Goal: Transaction & Acquisition: Purchase product/service

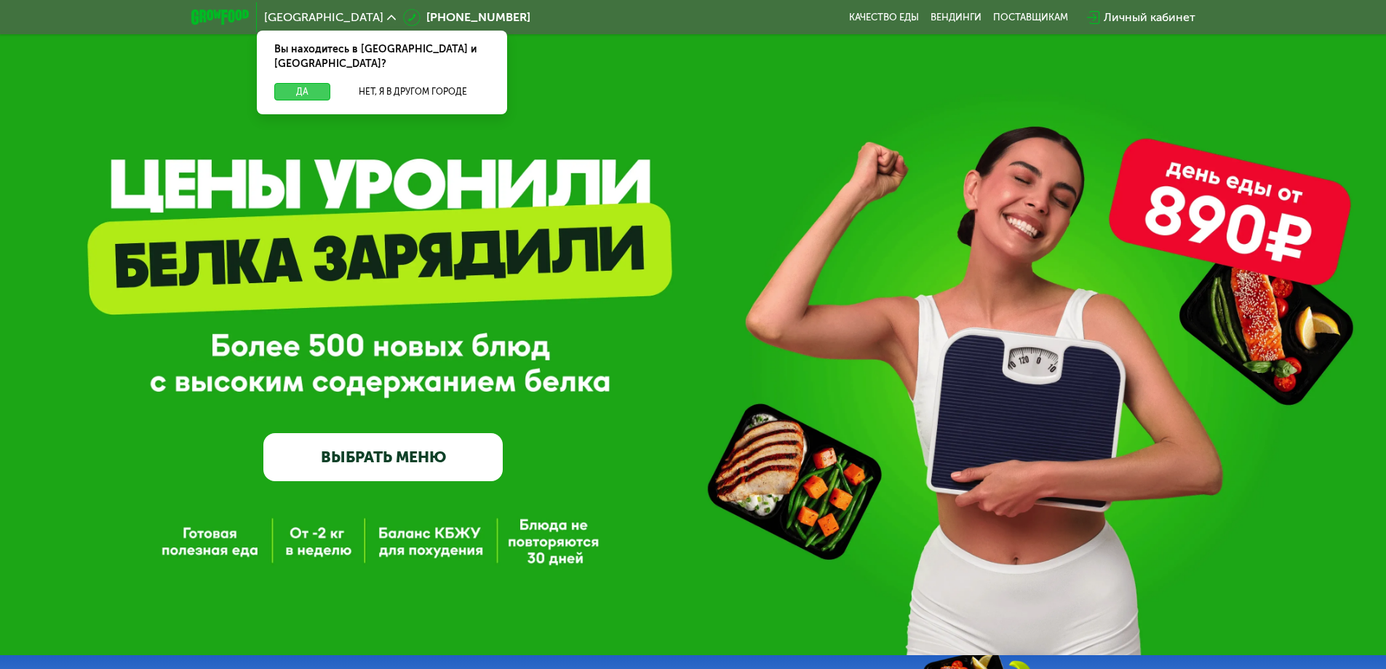
click at [296, 83] on button "Да" at bounding box center [302, 91] width 56 height 17
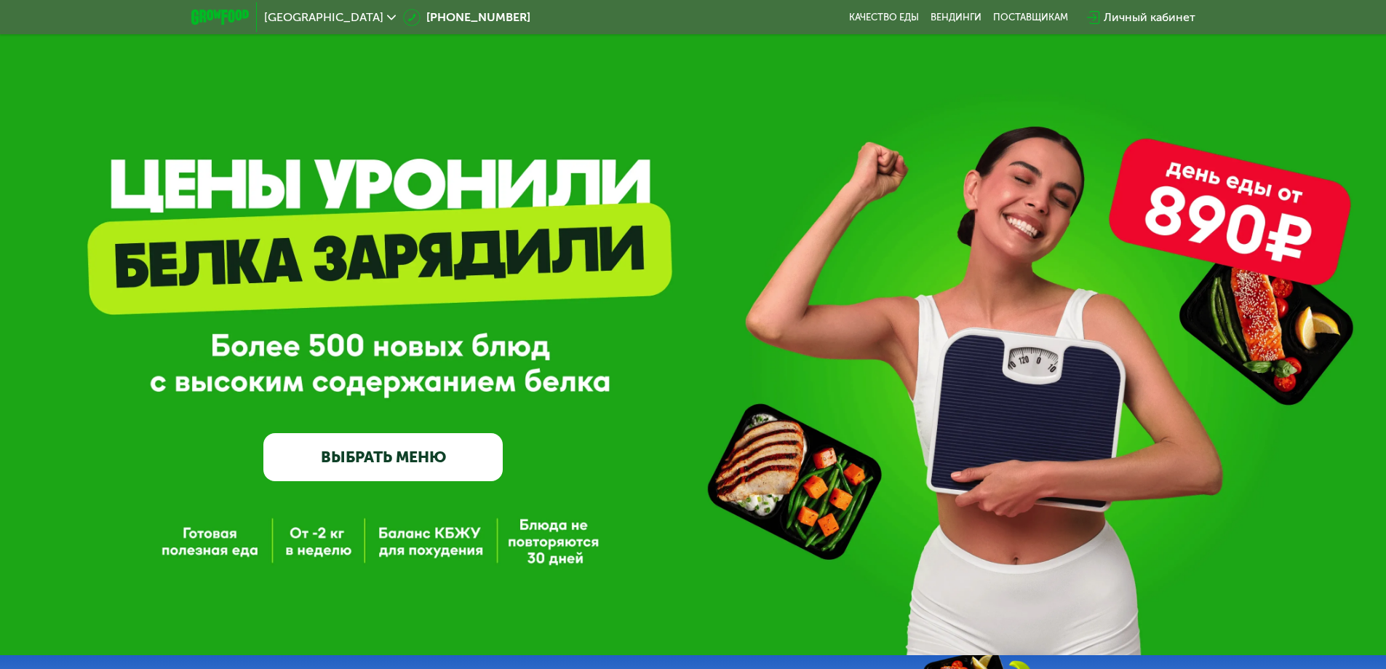
scroll to position [73, 0]
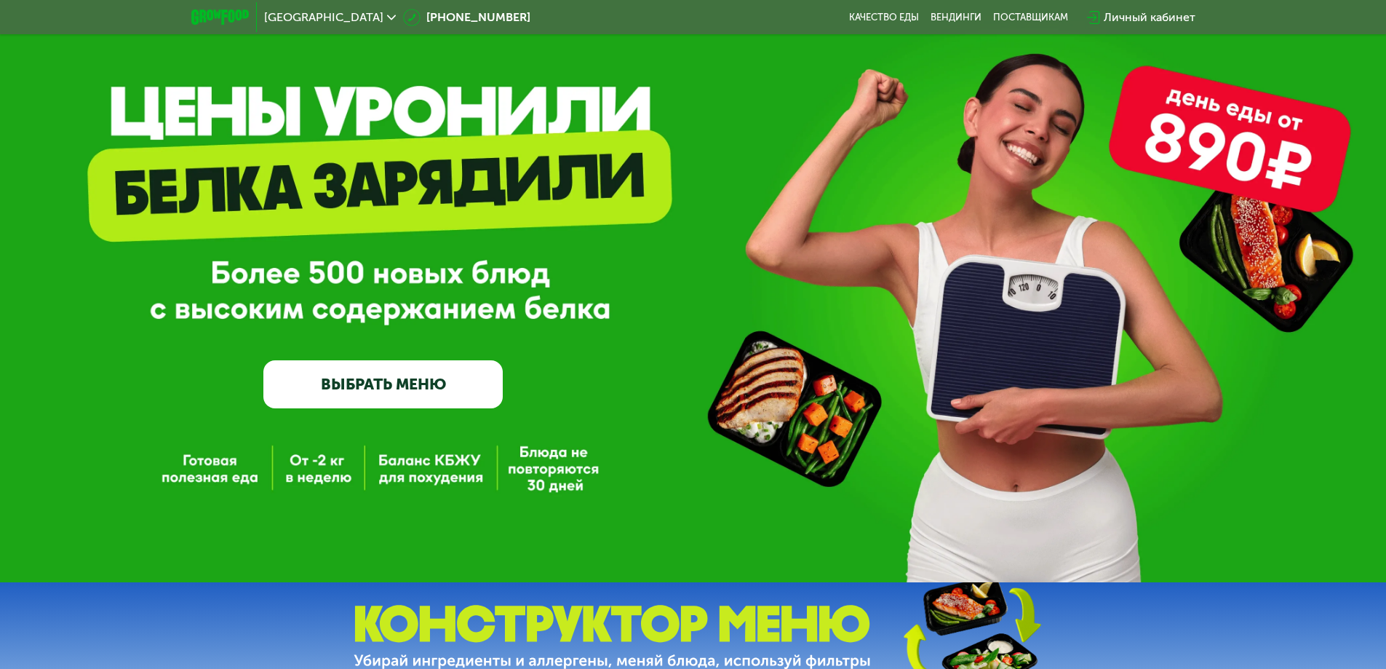
click at [341, 386] on link "ВЫБРАТЬ МЕНЮ" at bounding box center [382, 384] width 239 height 48
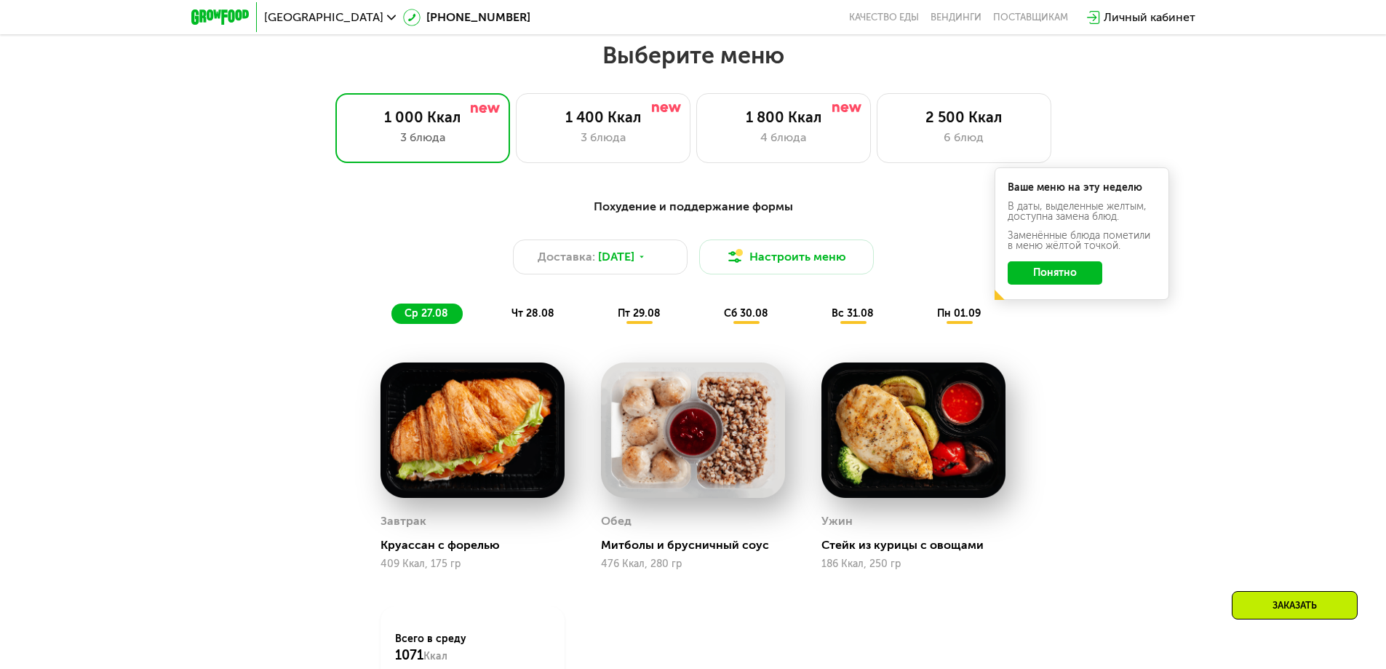
scroll to position [786, 0]
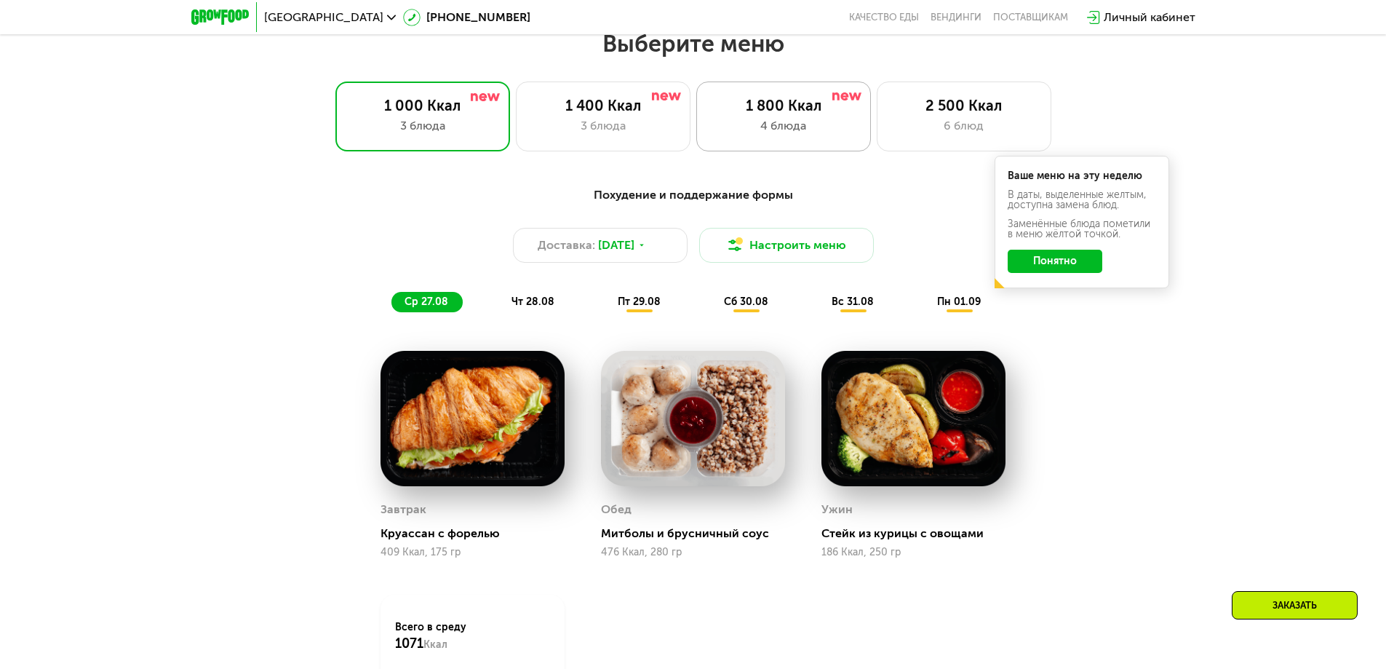
click at [877, 121] on div "1 800 Ккал 4 блюда" at bounding box center [964, 116] width 175 height 70
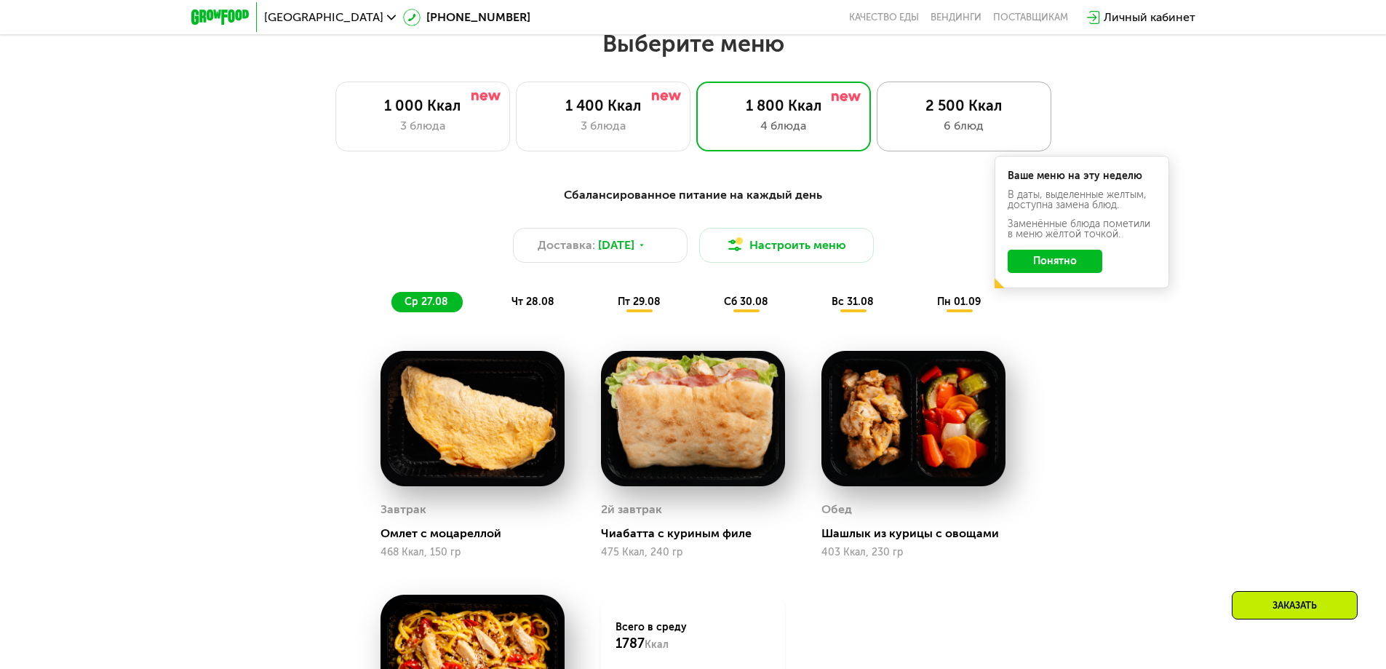
click at [963, 114] on div "2 500 Ккал" at bounding box center [964, 105] width 144 height 17
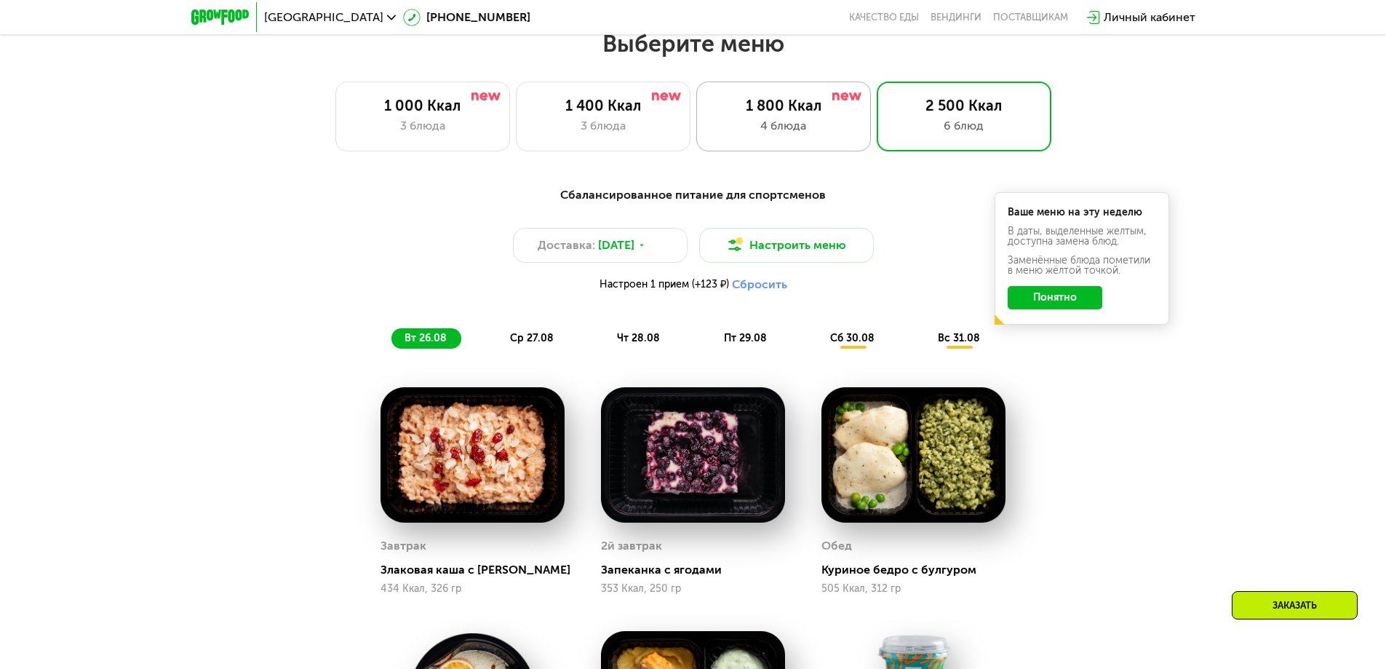
click at [832, 127] on div "4 блюда" at bounding box center [784, 125] width 144 height 17
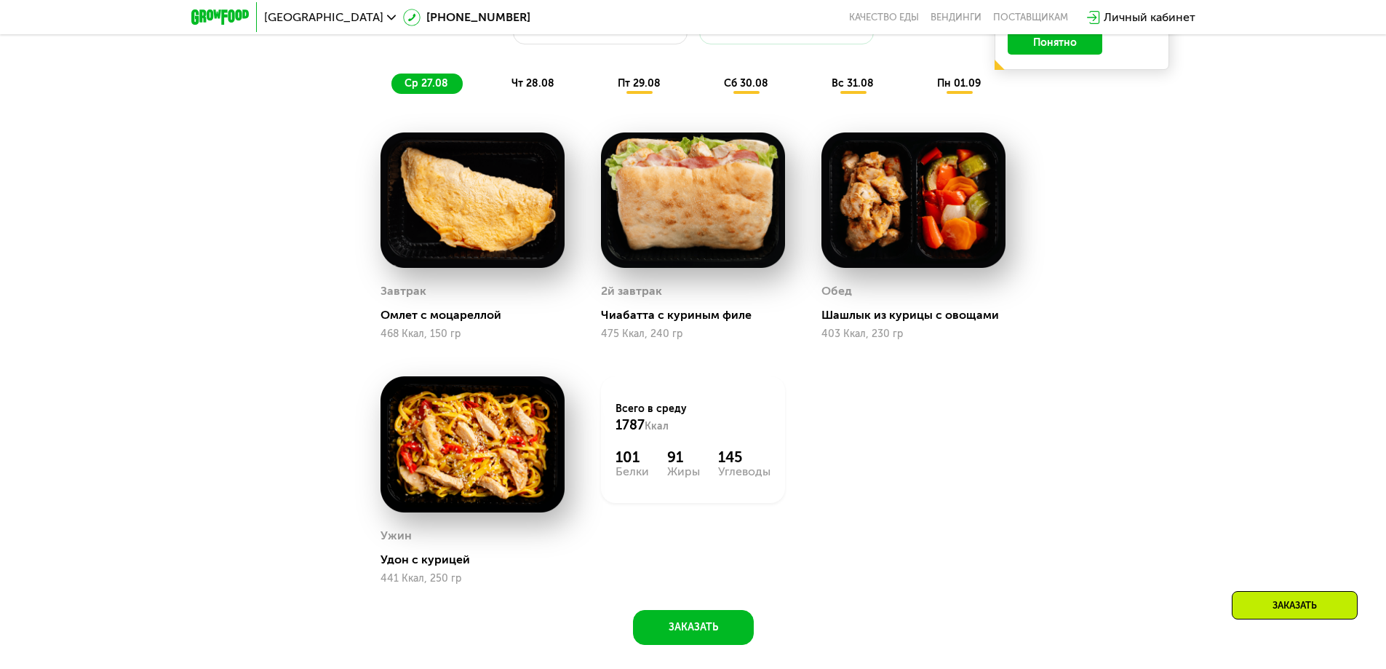
scroll to position [1077, 0]
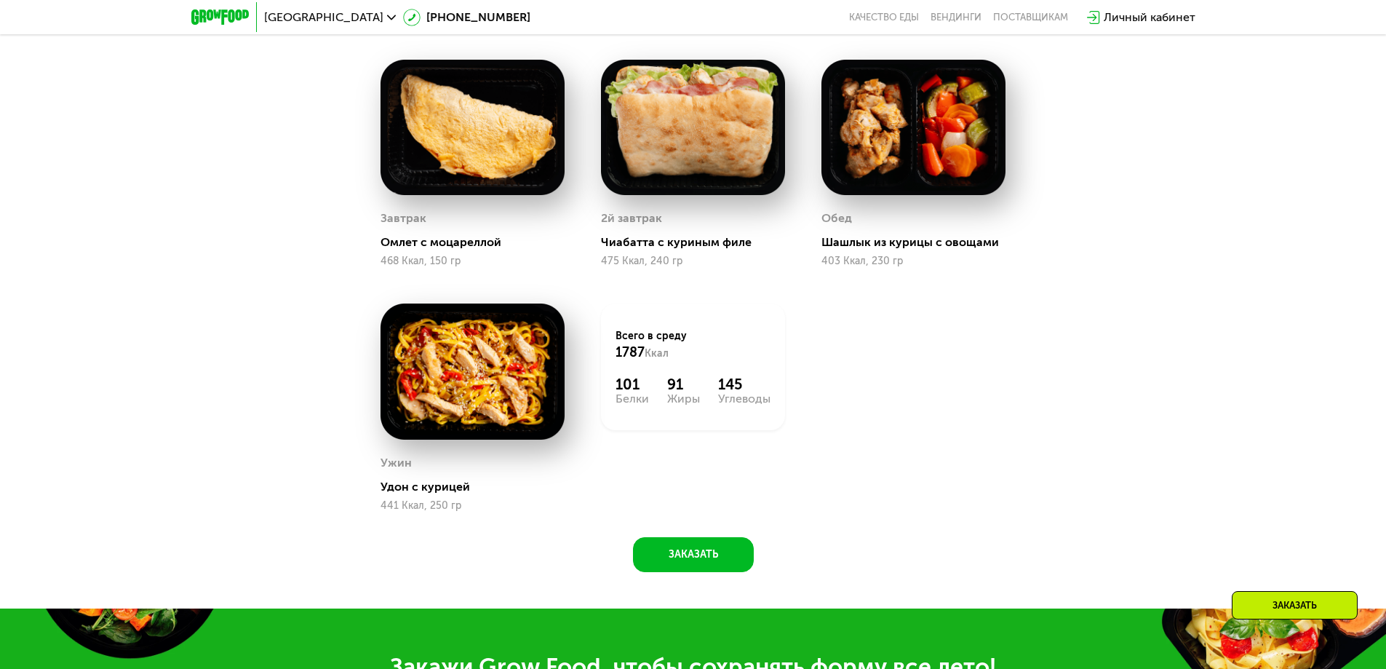
drag, startPoint x: 640, startPoint y: 397, endPoint x: 773, endPoint y: 402, distance: 132.6
click at [773, 402] on div "Всего в среду 1787 Ккал 101 Белки 91 Жиры 145 Углеводы" at bounding box center [693, 366] width 184 height 127
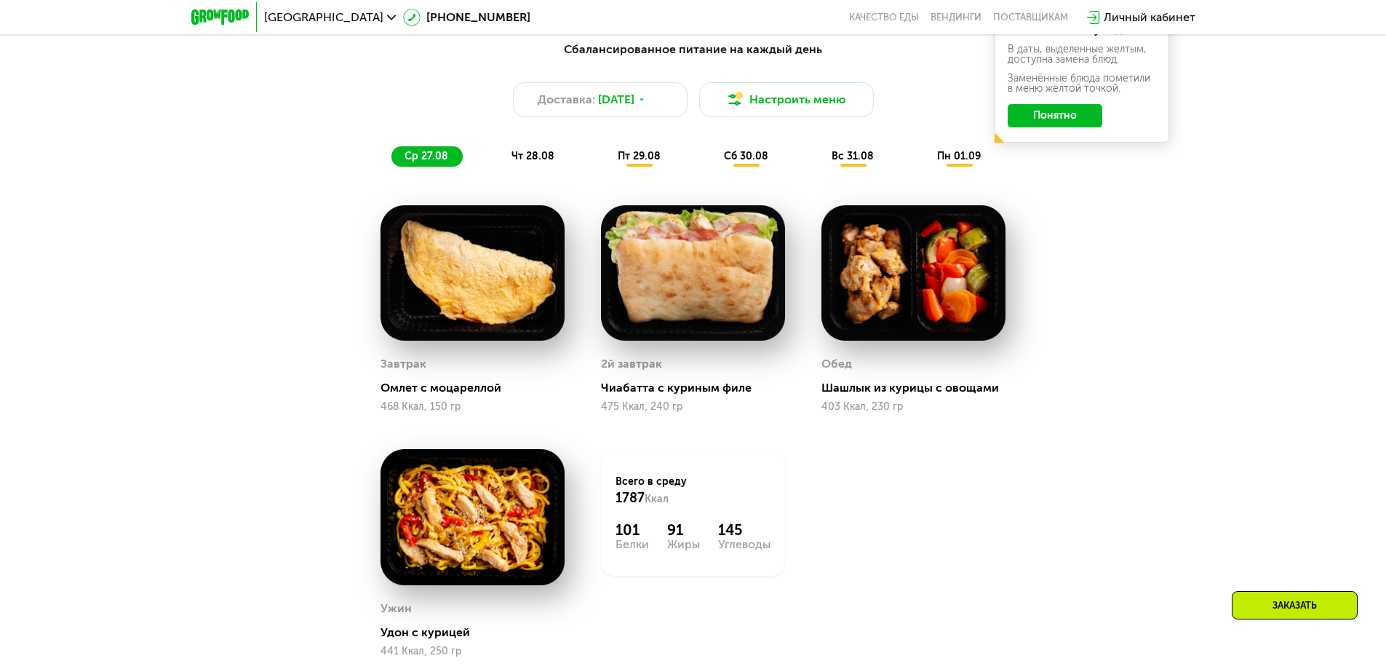
scroll to position [1004, 0]
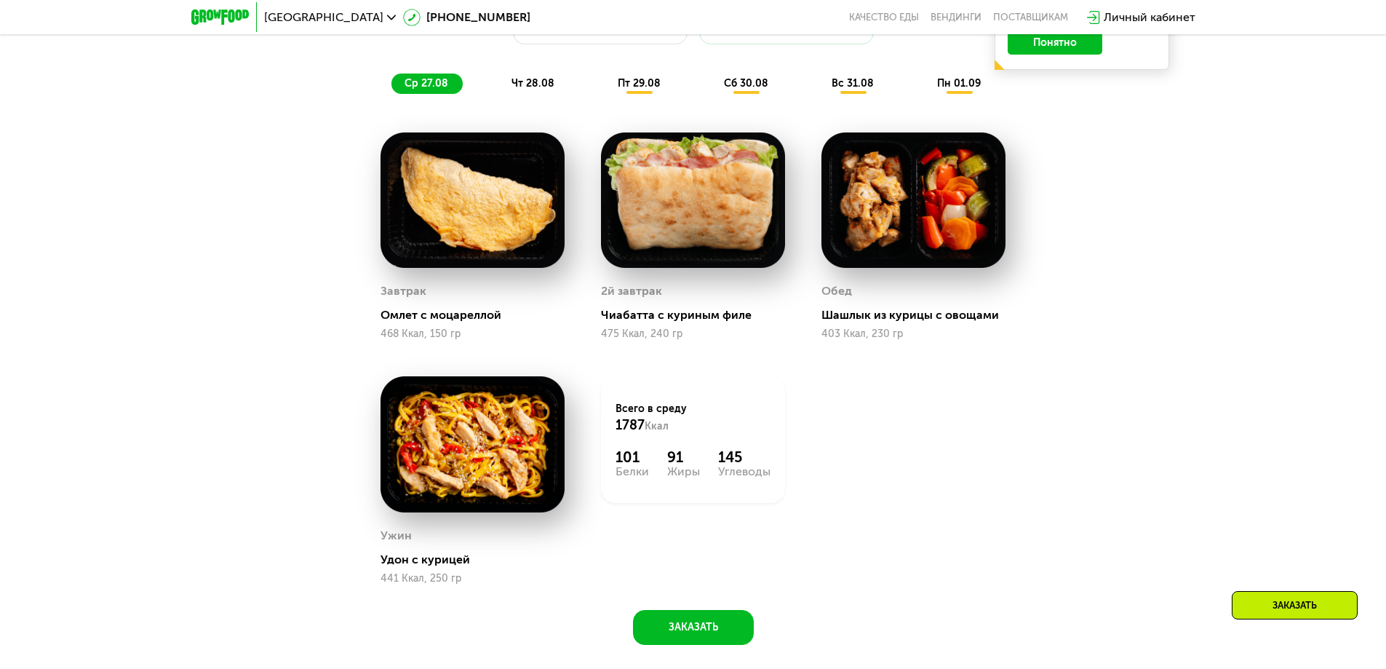
click at [1091, 332] on div "Сбалансированное питание на каждый день Доставка: 26 авг, вт Настроить меню ср …" at bounding box center [693, 301] width 896 height 685
click at [536, 90] on span "чт 28.08" at bounding box center [533, 83] width 43 height 12
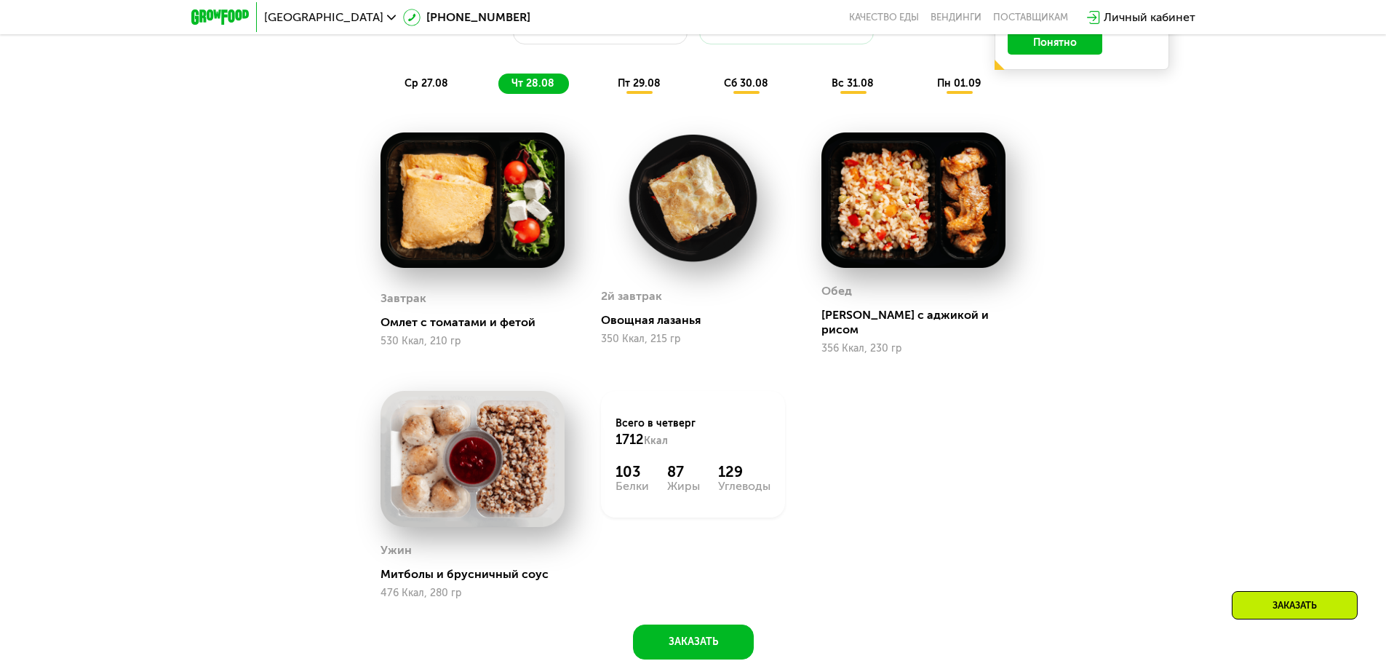
click at [711, 81] on div "пт 29.08" at bounding box center [747, 83] width 72 height 20
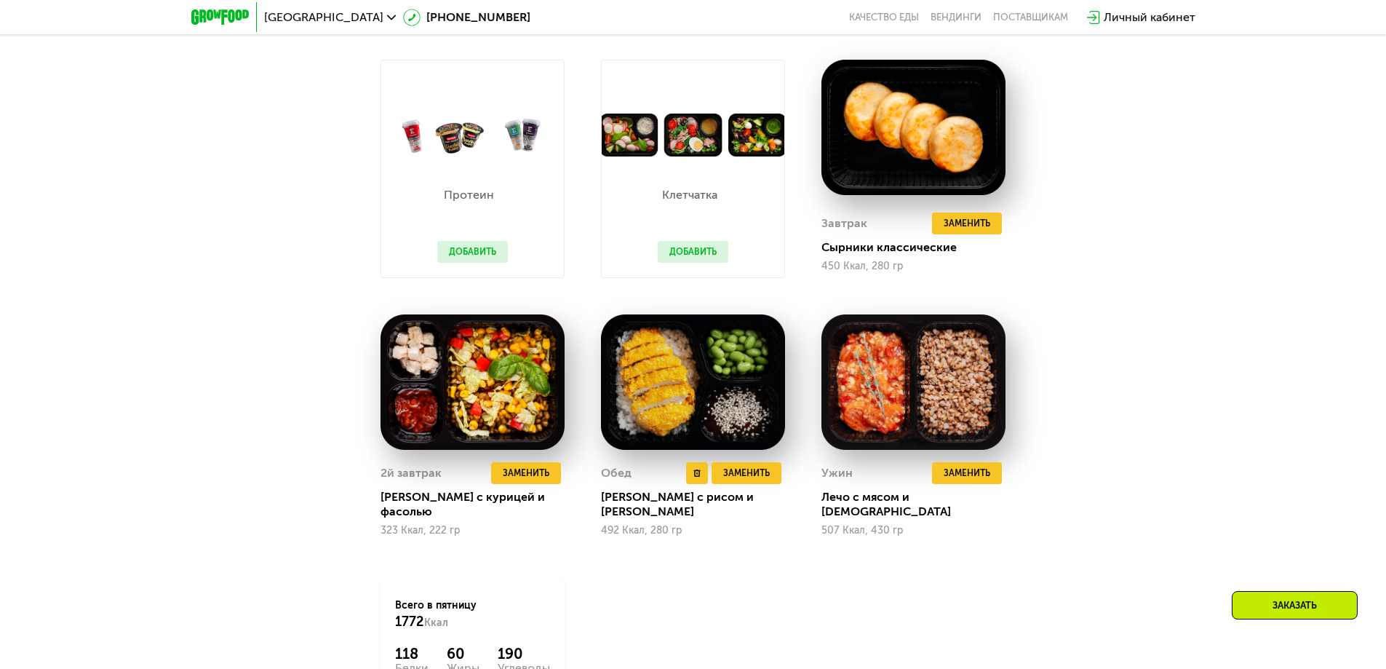
scroll to position [1150, 0]
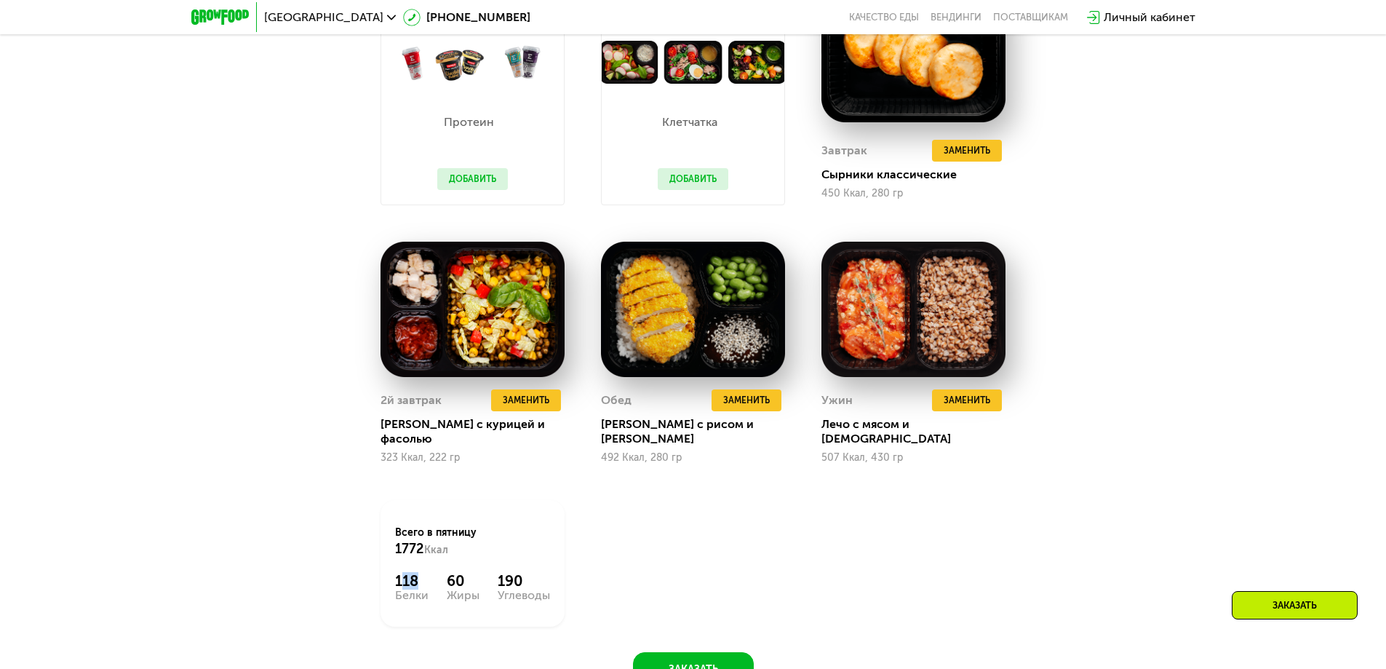
drag, startPoint x: 407, startPoint y: 571, endPoint x: 415, endPoint y: 573, distance: 8.9
click at [415, 573] on div "118" at bounding box center [411, 580] width 33 height 17
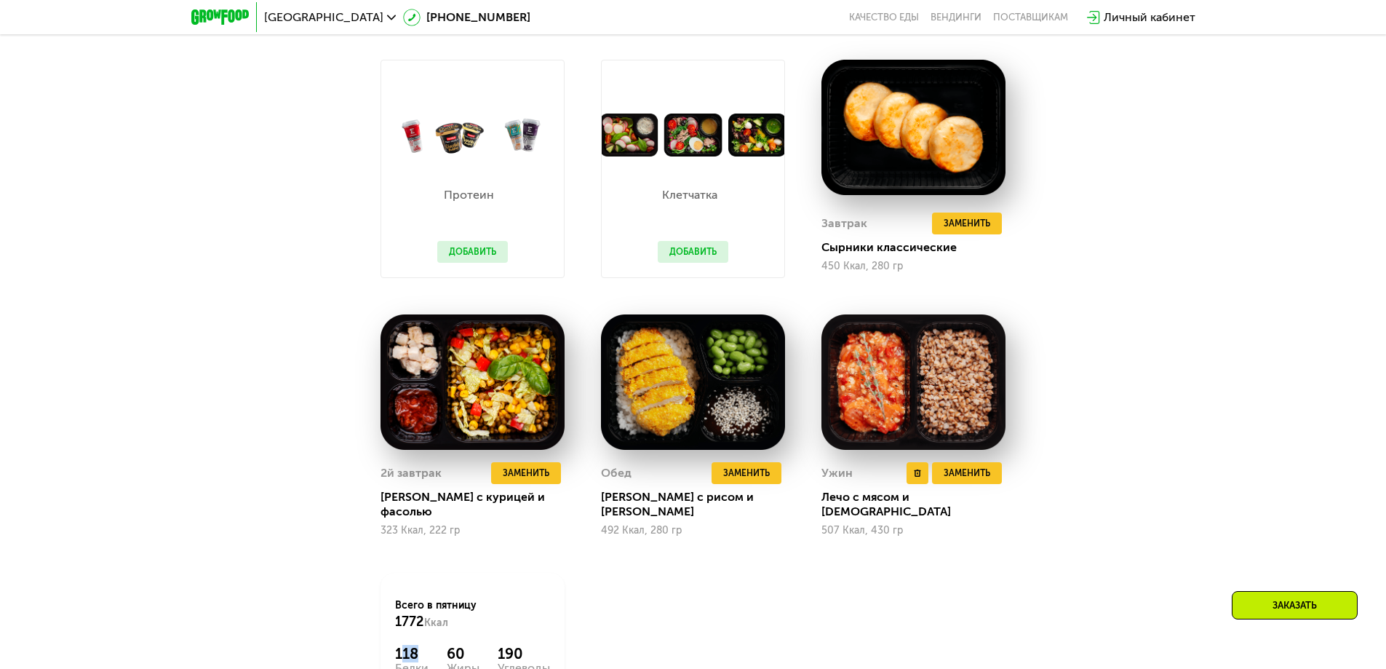
scroll to position [931, 0]
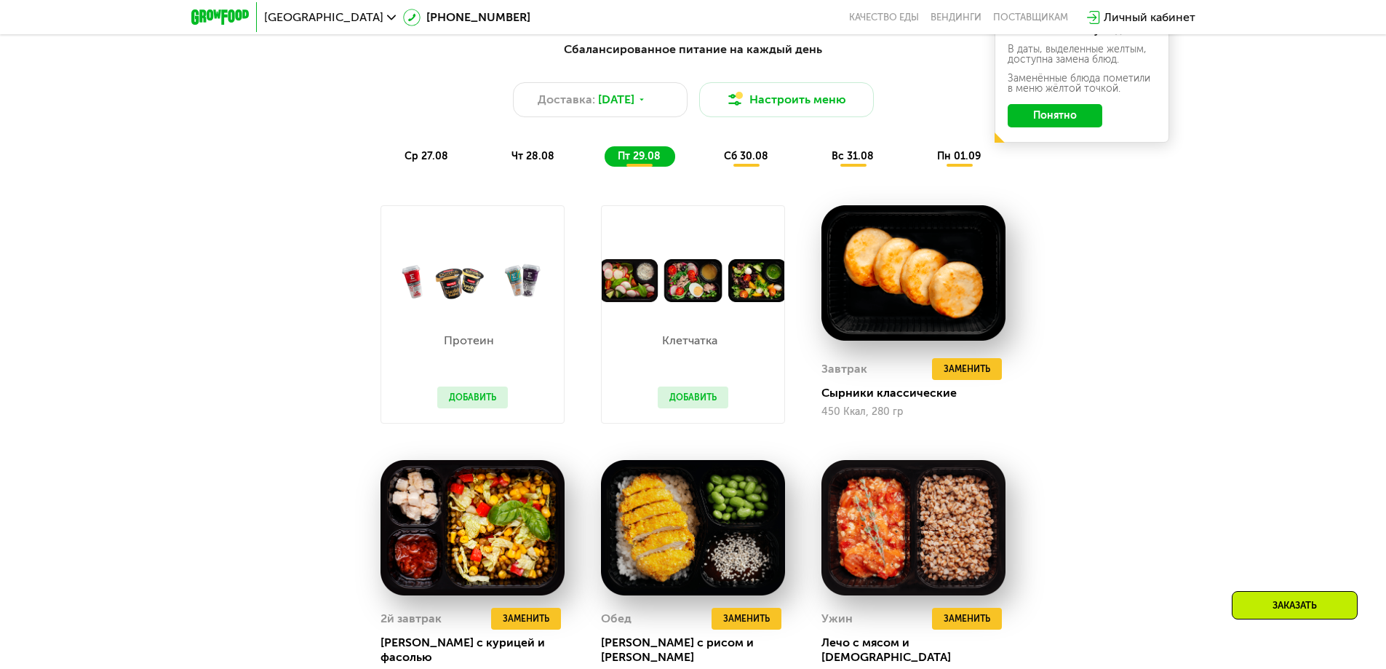
click at [748, 161] on span "сб 30.08" at bounding box center [746, 156] width 44 height 12
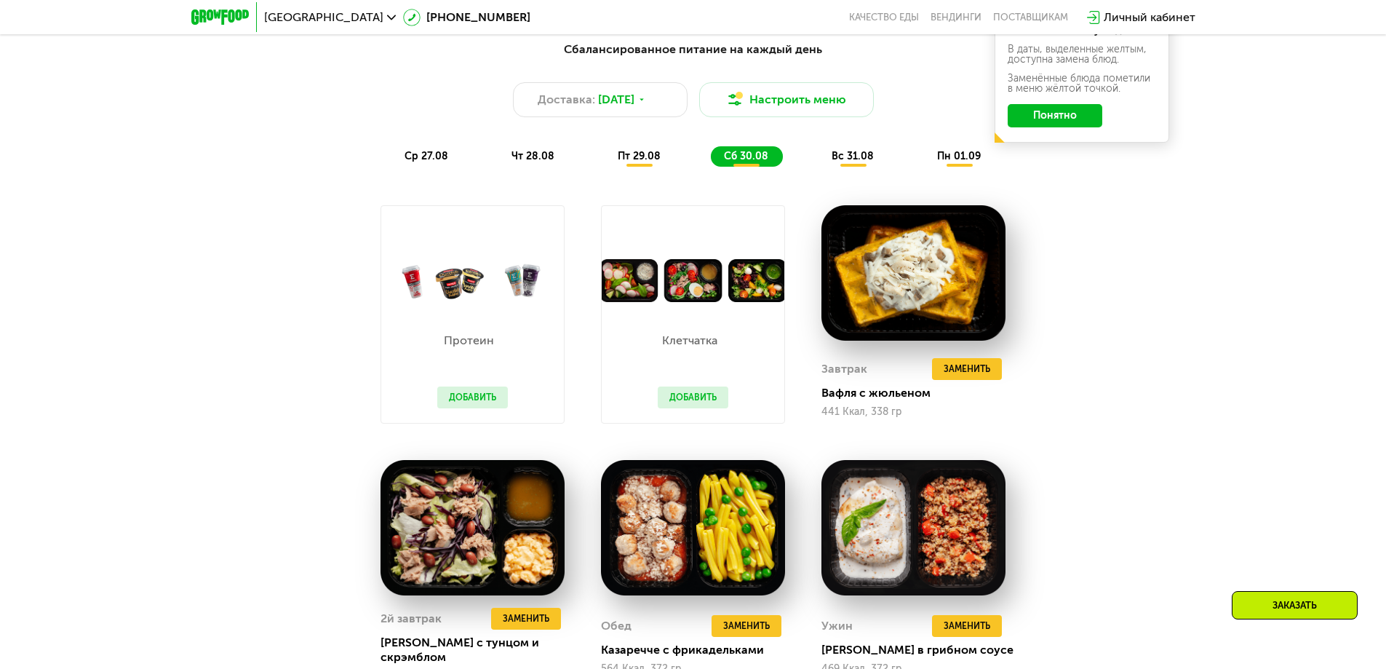
click at [864, 160] on span "вс 31.08" at bounding box center [853, 156] width 42 height 12
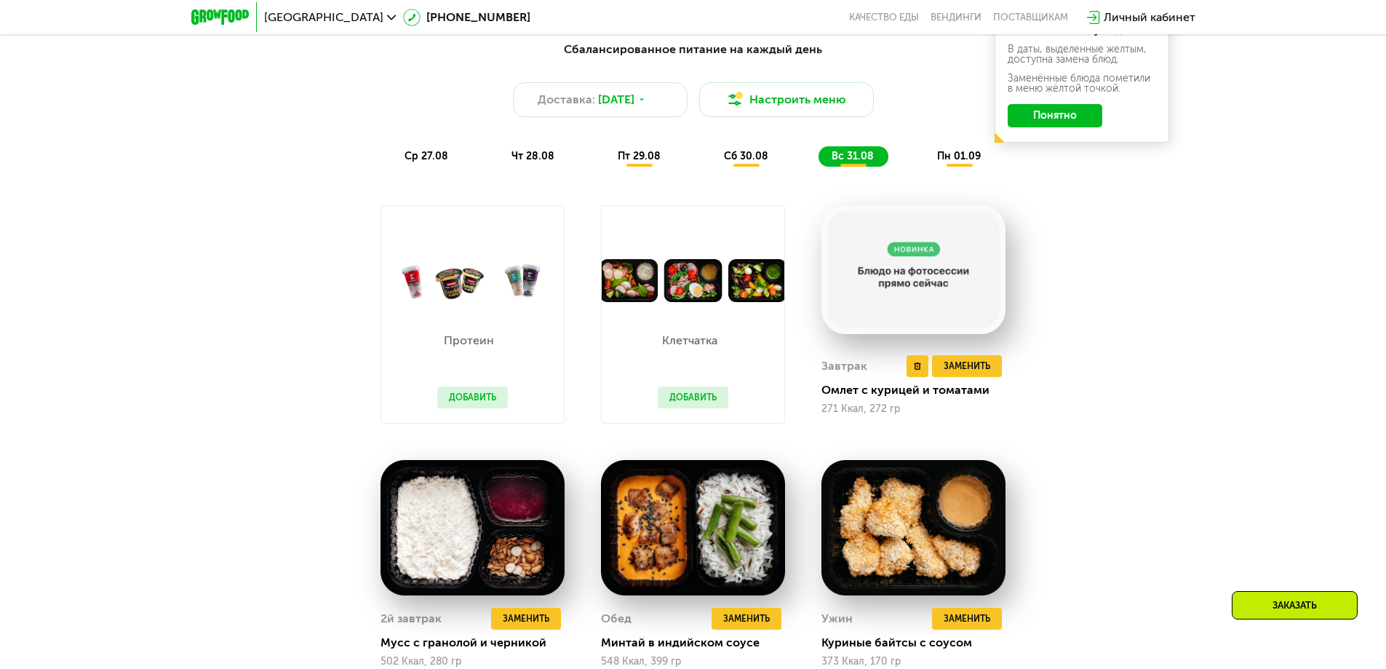
scroll to position [1004, 0]
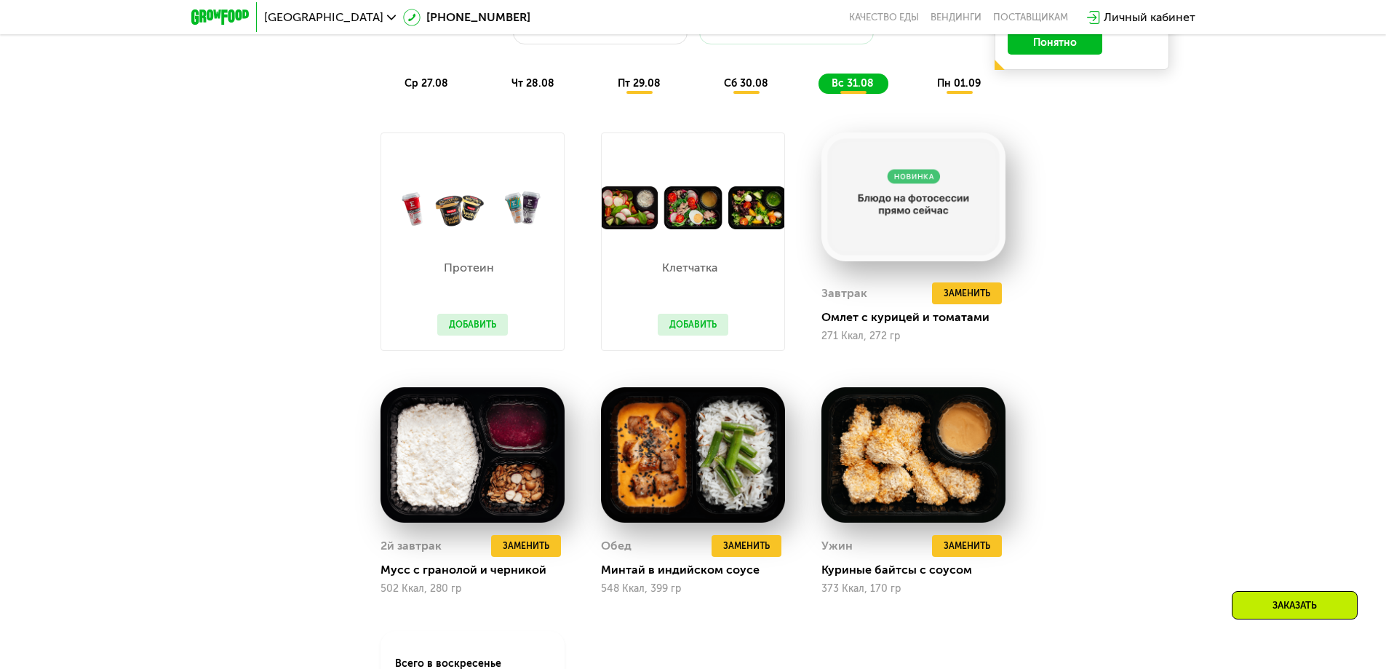
click at [961, 90] on span "пн 01.09" at bounding box center [959, 83] width 44 height 12
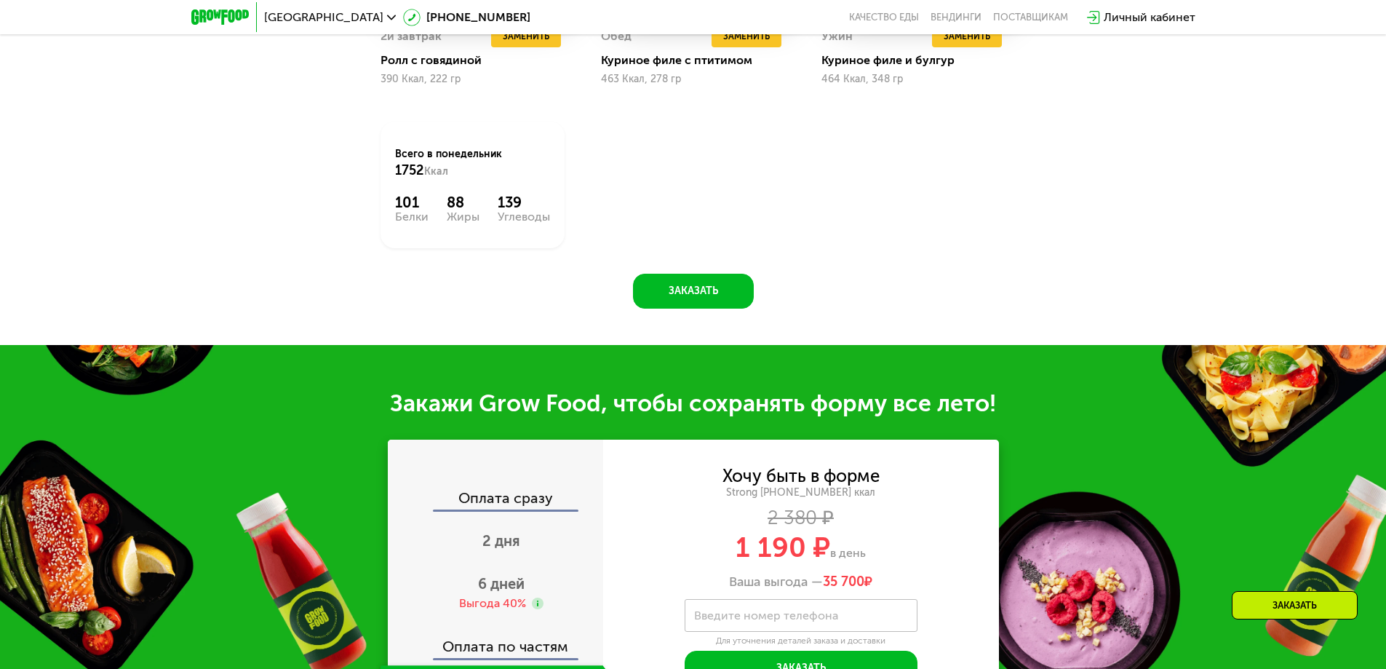
scroll to position [1659, 0]
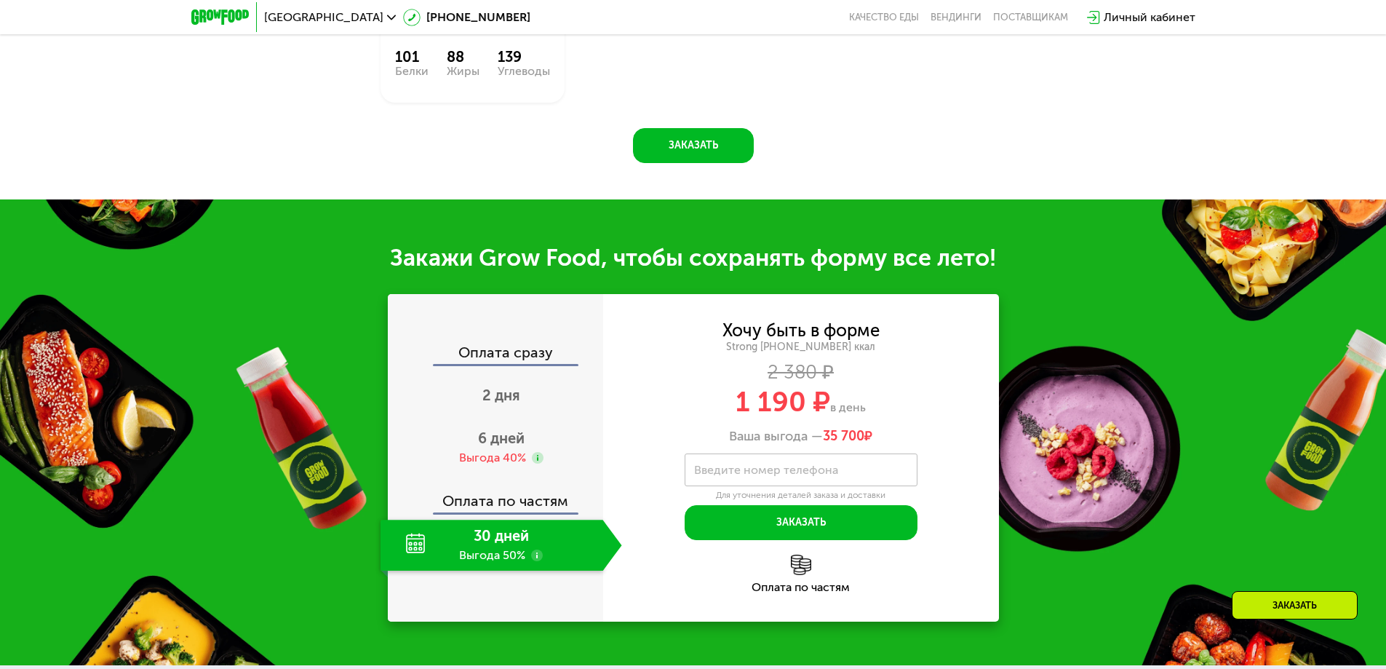
click at [512, 361] on div "Оплата сразу" at bounding box center [496, 354] width 214 height 19
drag, startPoint x: 741, startPoint y: 408, endPoint x: 822, endPoint y: 408, distance: 80.8
click at [822, 408] on span "1 190 ₽" at bounding box center [783, 401] width 95 height 33
click at [509, 404] on span "2 дня" at bounding box center [501, 394] width 38 height 17
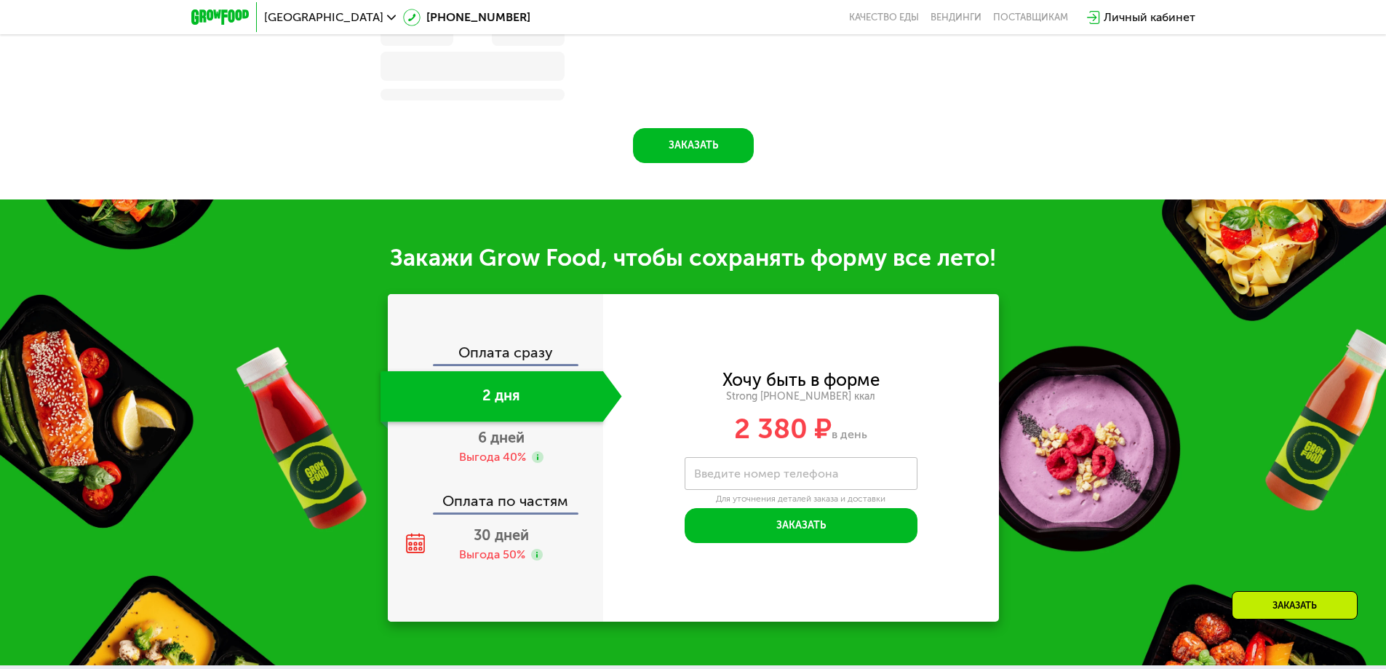
scroll to position [1486, 0]
click at [498, 452] on div "6 дней Выгода 40%" at bounding box center [502, 447] width 242 height 51
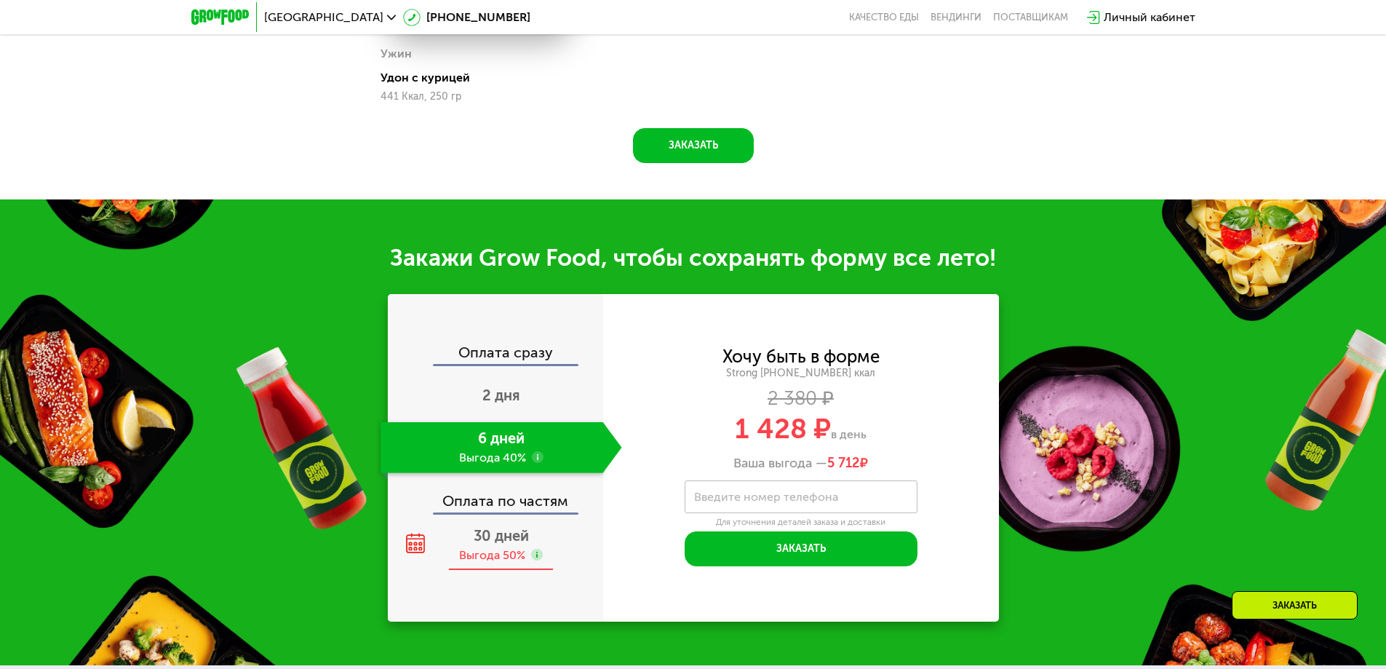
click at [512, 554] on div "Выгода 50%" at bounding box center [492, 555] width 66 height 16
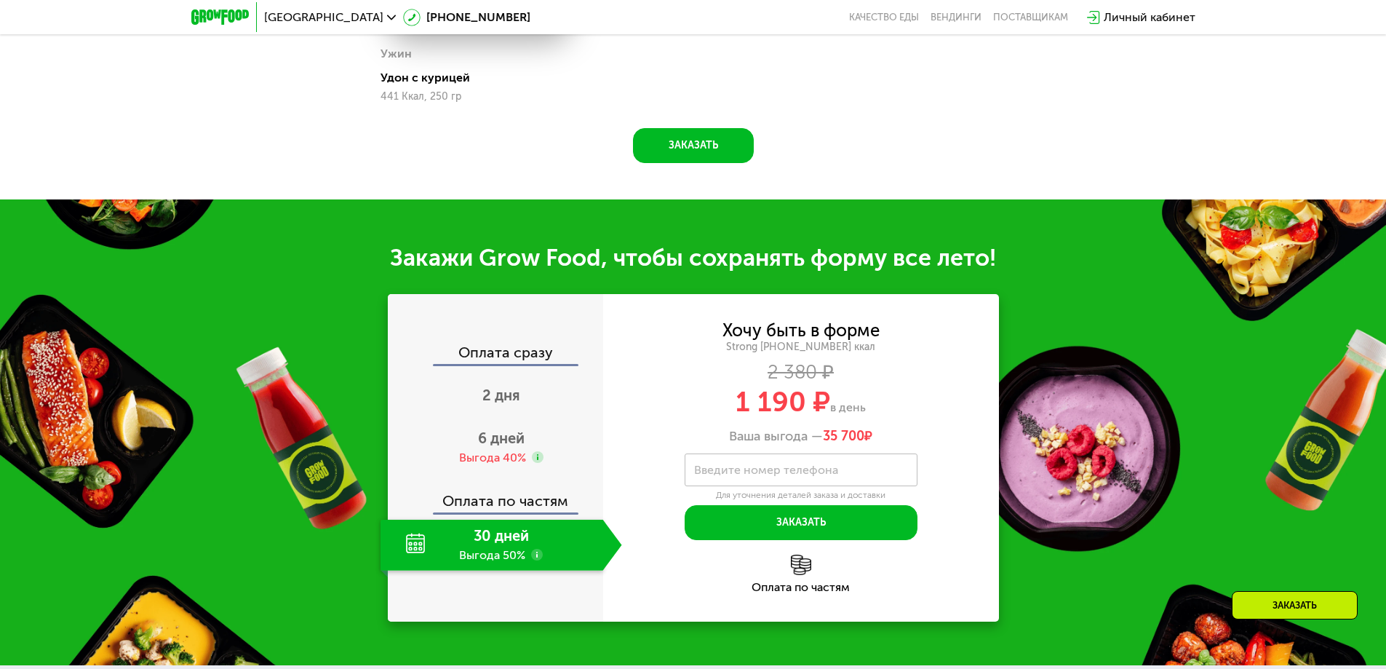
scroll to position [1559, 0]
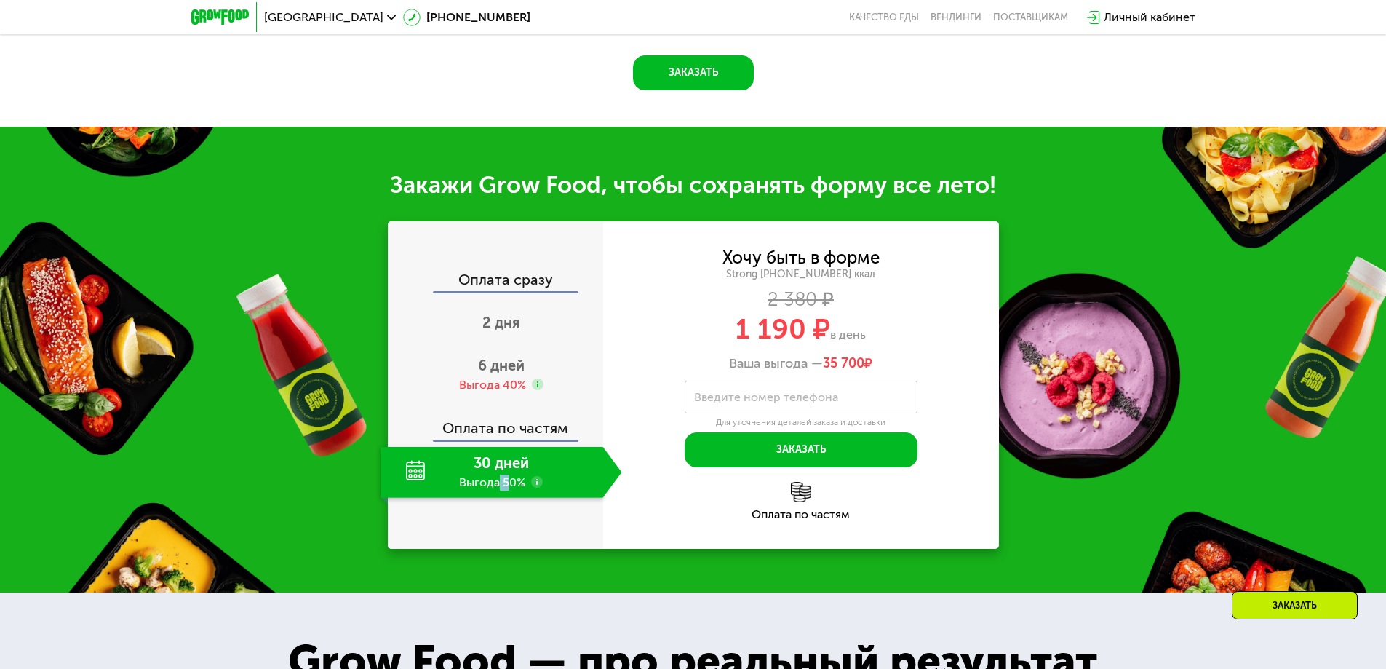
drag, startPoint x: 501, startPoint y: 486, endPoint x: 777, endPoint y: 410, distance: 286.9
click at [676, 458] on div "Оплата сразу 2 дня 6 дней Выгода 40% Оплата по частям 30 дней Выгода 50% Хочу б…" at bounding box center [693, 384] width 611 height 327
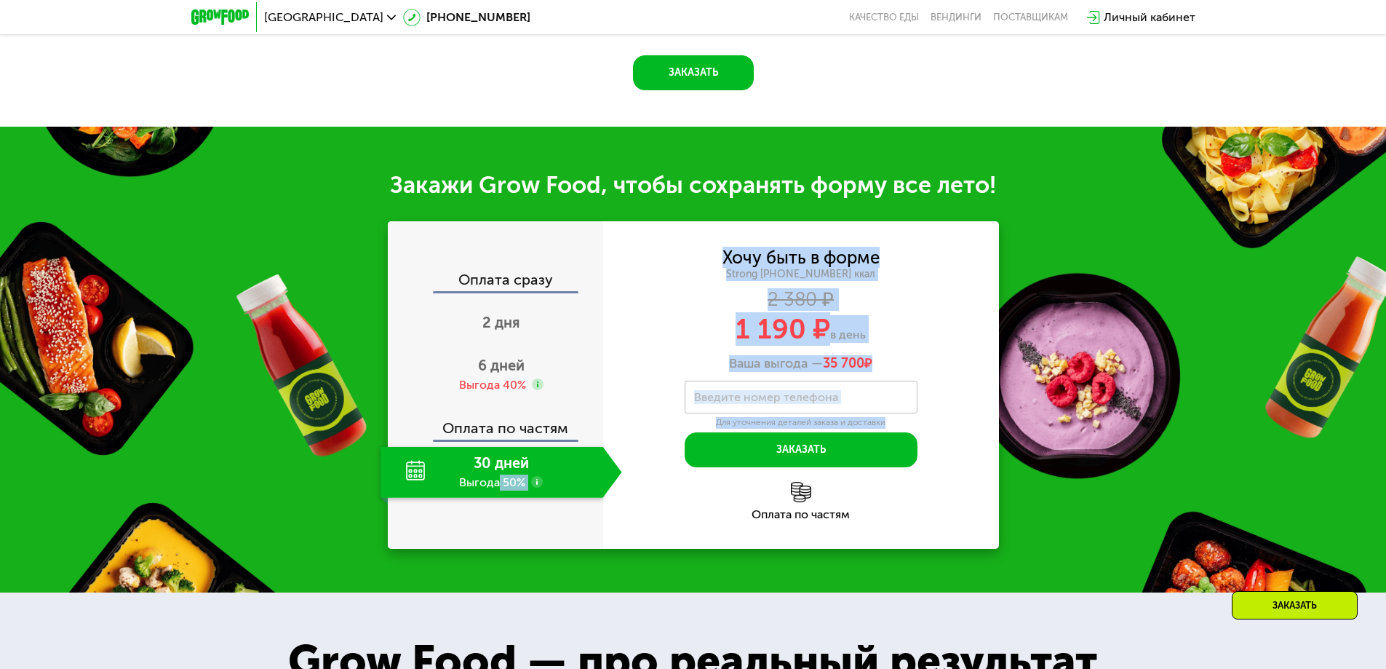
click at [891, 372] on div "Ваша выгода — 35 700 ₽" at bounding box center [801, 364] width 396 height 16
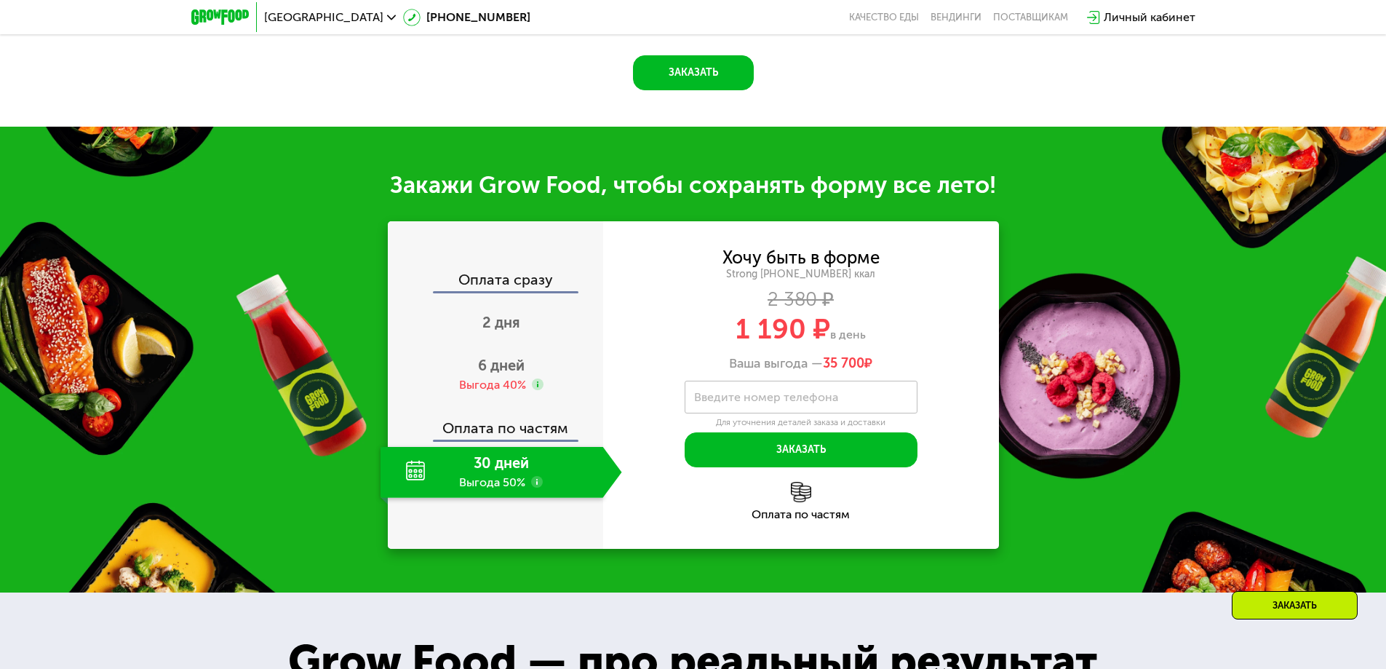
click at [896, 369] on div "Ваша выгода — 35 700 ₽" at bounding box center [801, 364] width 396 height 16
drag, startPoint x: 857, startPoint y: 368, endPoint x: 826, endPoint y: 369, distance: 31.3
click at [826, 369] on span "35 700" at bounding box center [843, 363] width 41 height 16
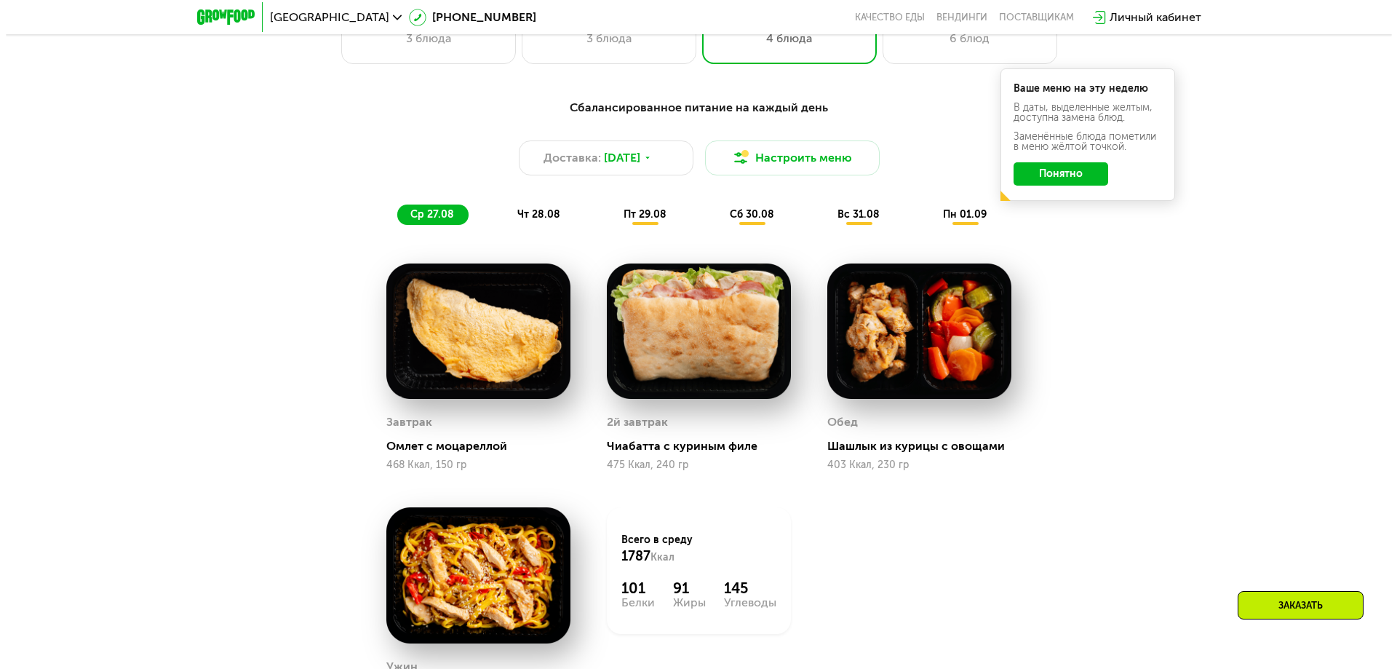
scroll to position [800, 0]
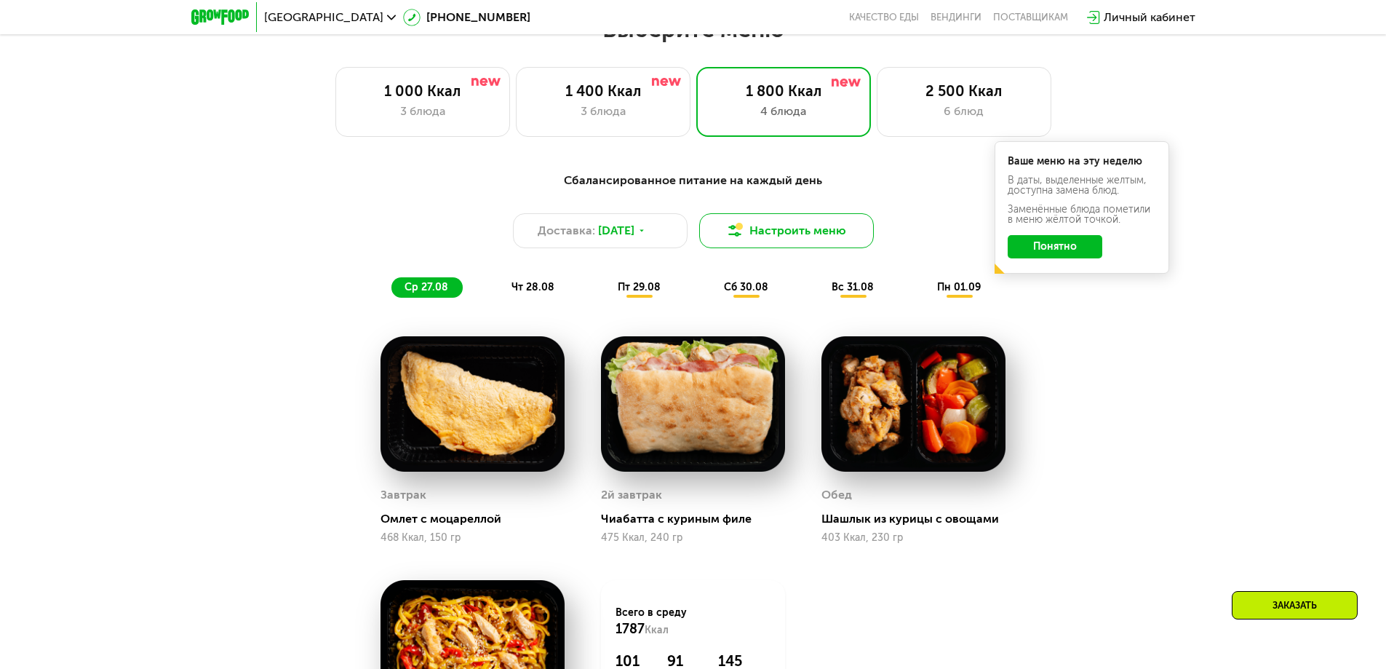
click at [761, 240] on button "Настроить меню" at bounding box center [786, 230] width 175 height 35
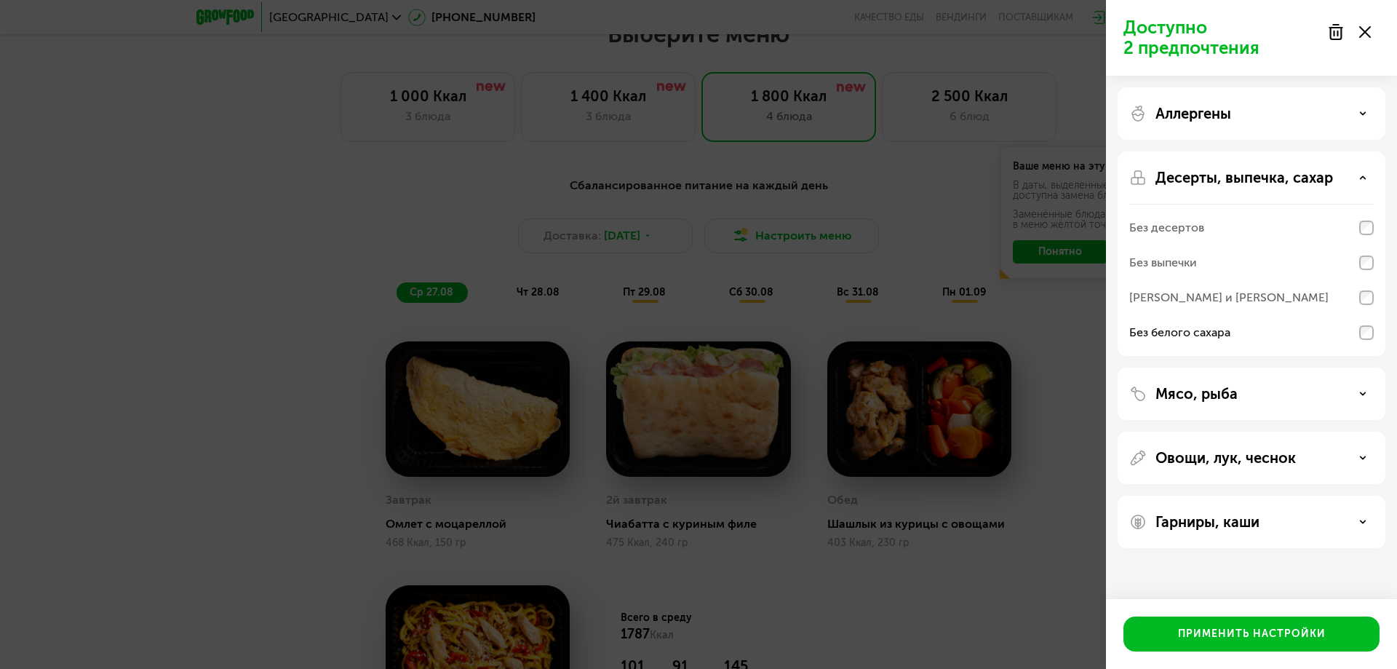
click at [1363, 402] on div "Мясо, рыба" at bounding box center [1251, 393] width 244 height 17
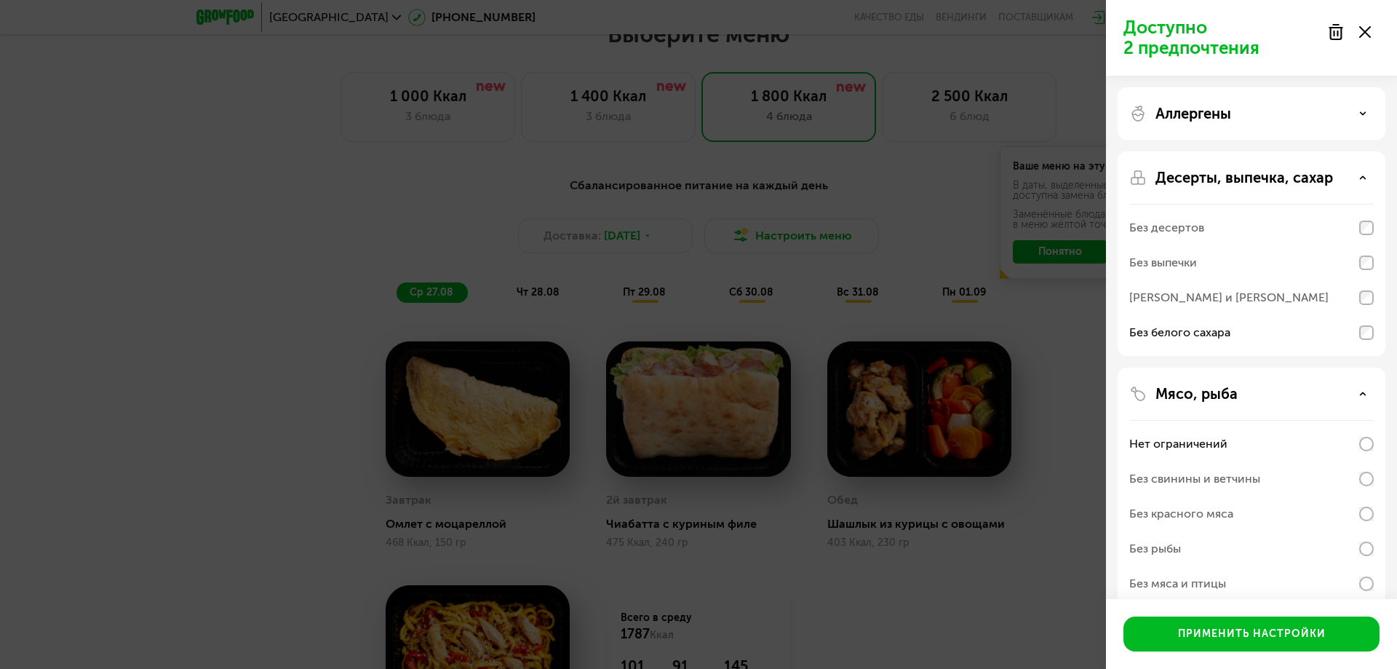
scroll to position [73, 0]
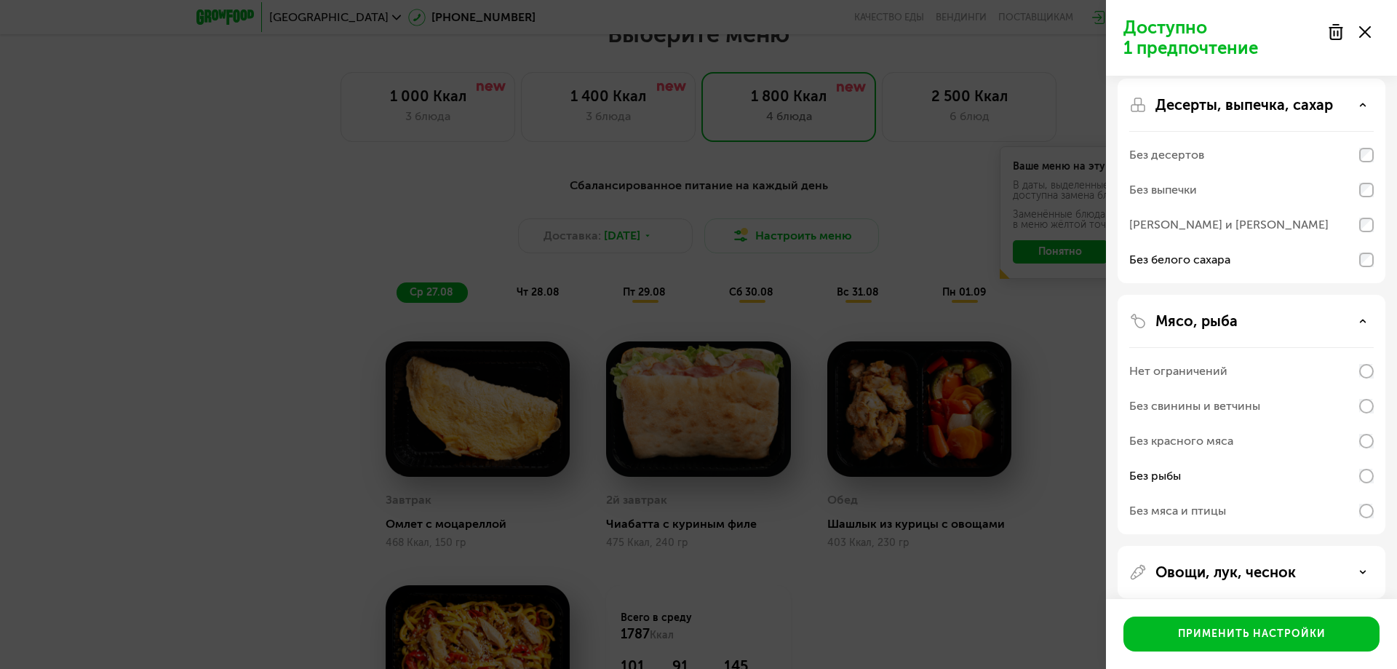
click at [1358, 319] on div "Мясо, рыба" at bounding box center [1251, 320] width 244 height 17
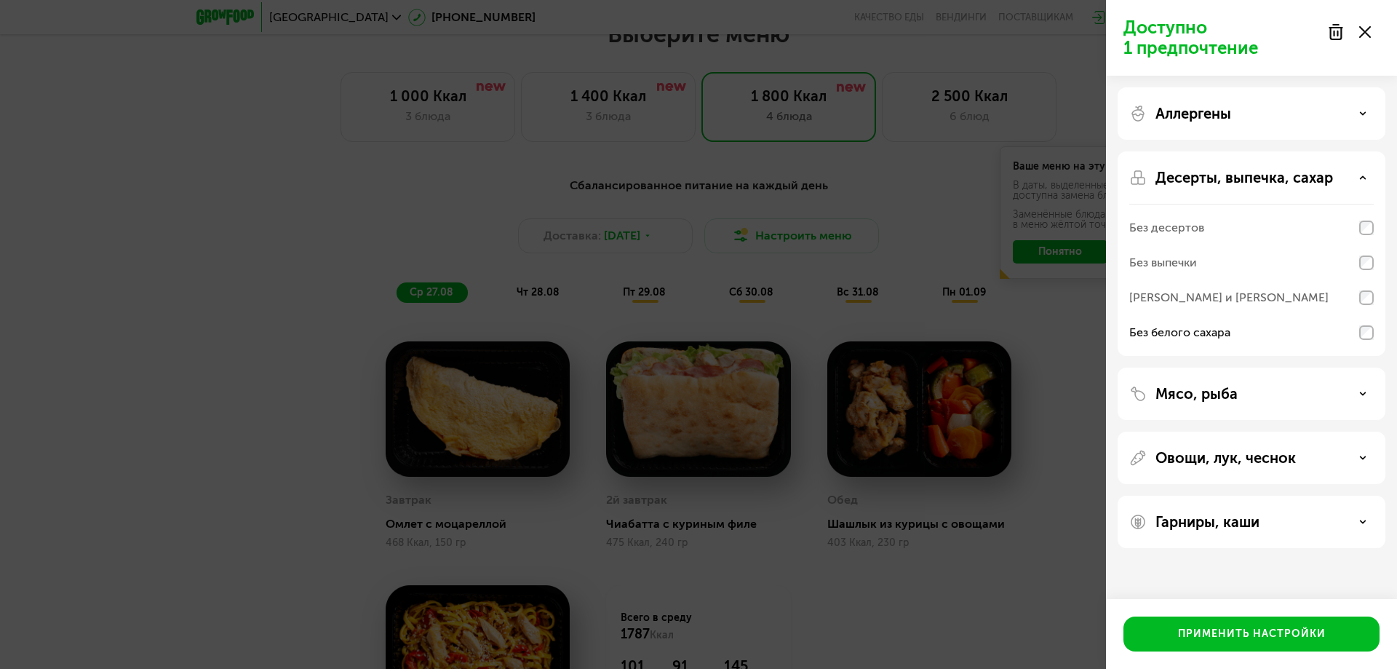
click at [1286, 461] on p "Овощи, лук, чеснок" at bounding box center [1225, 457] width 140 height 17
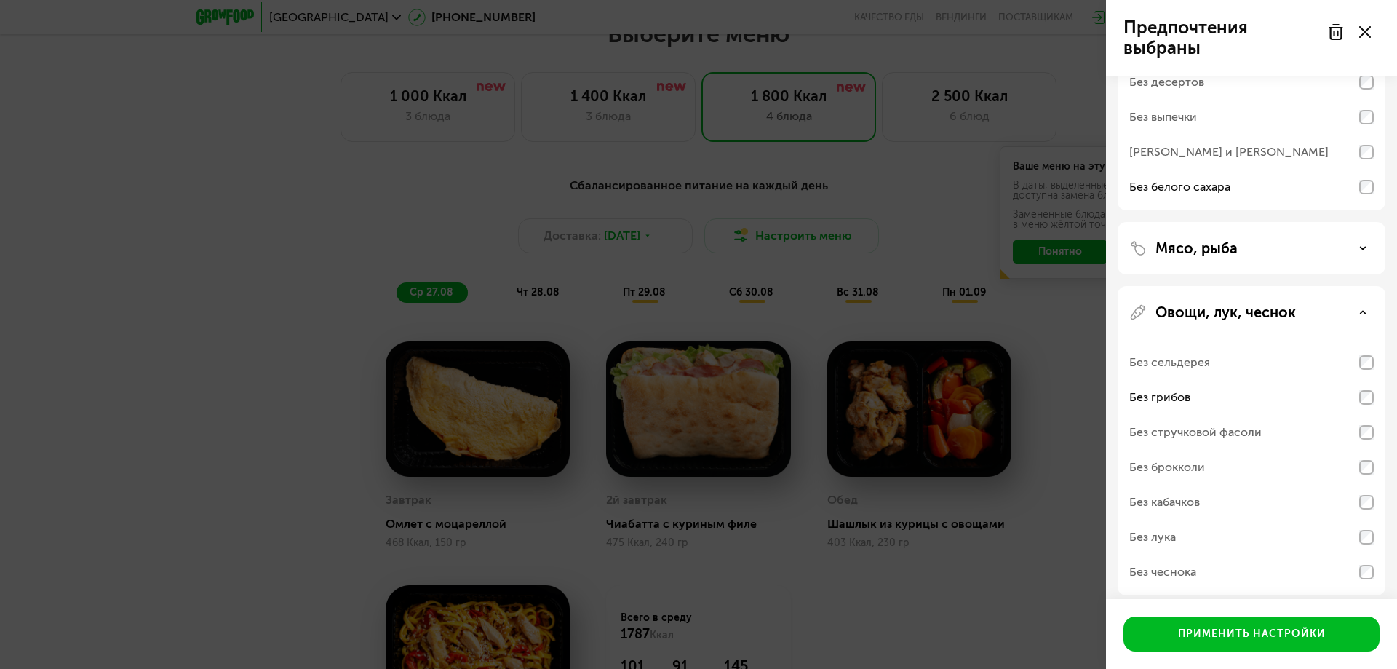
scroll to position [218, 0]
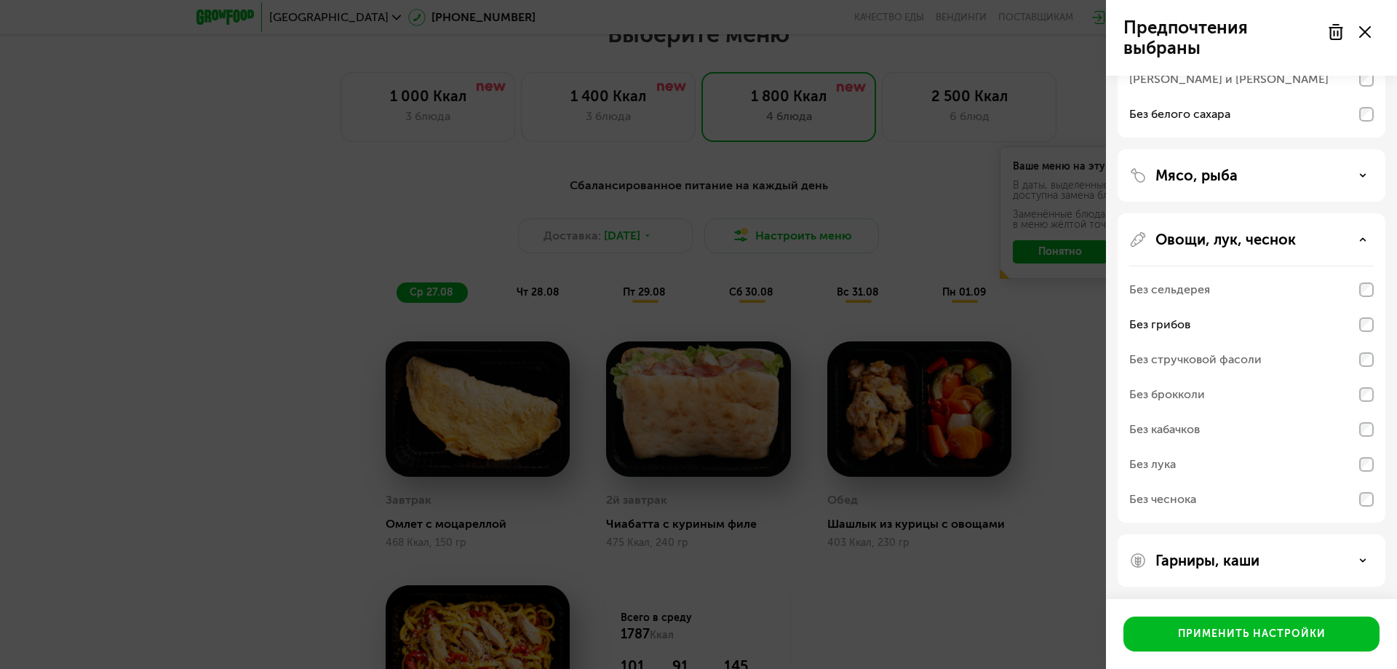
click at [1364, 238] on icon at bounding box center [1362, 239] width 7 height 7
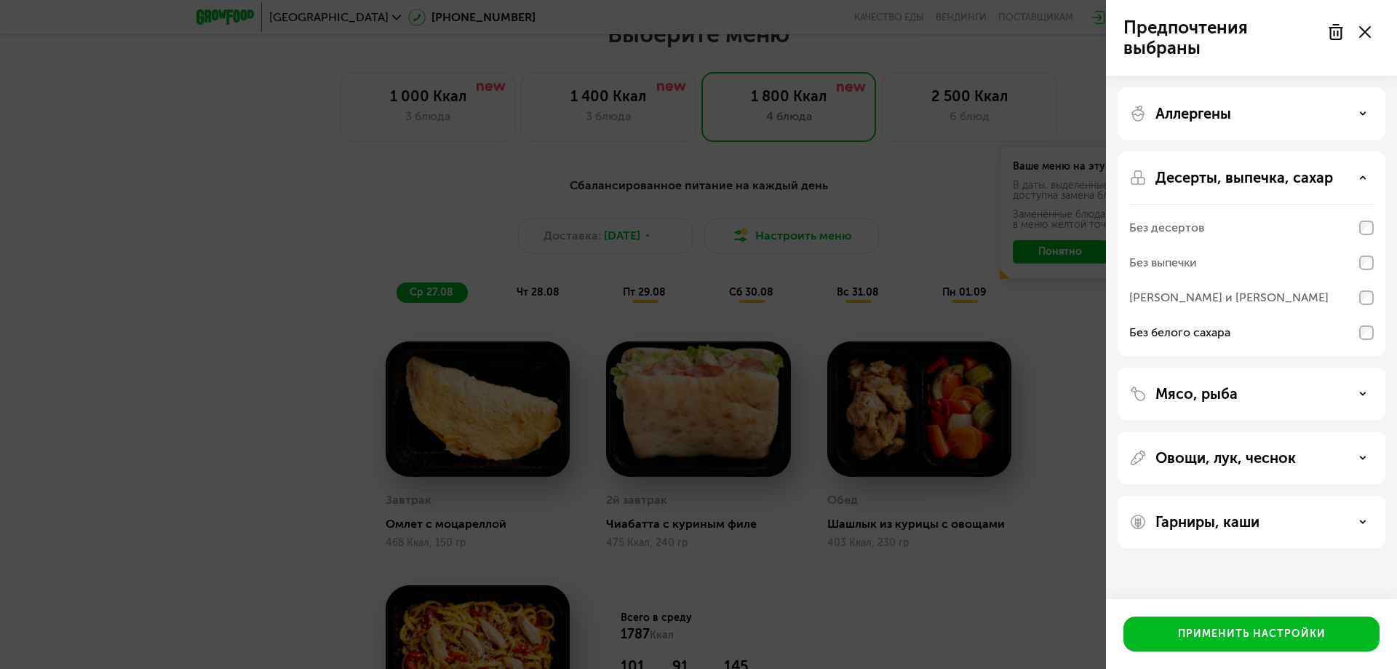
click at [1222, 395] on p "Мясо, рыба" at bounding box center [1196, 393] width 82 height 17
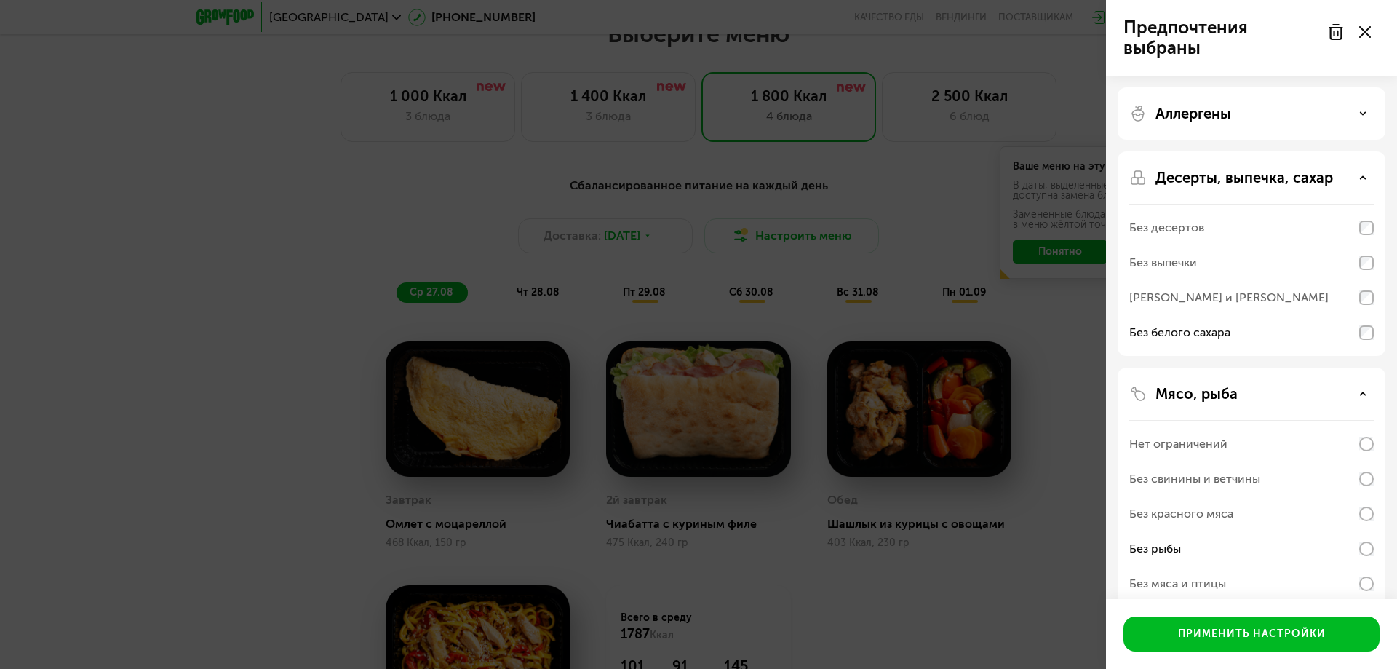
scroll to position [73, 0]
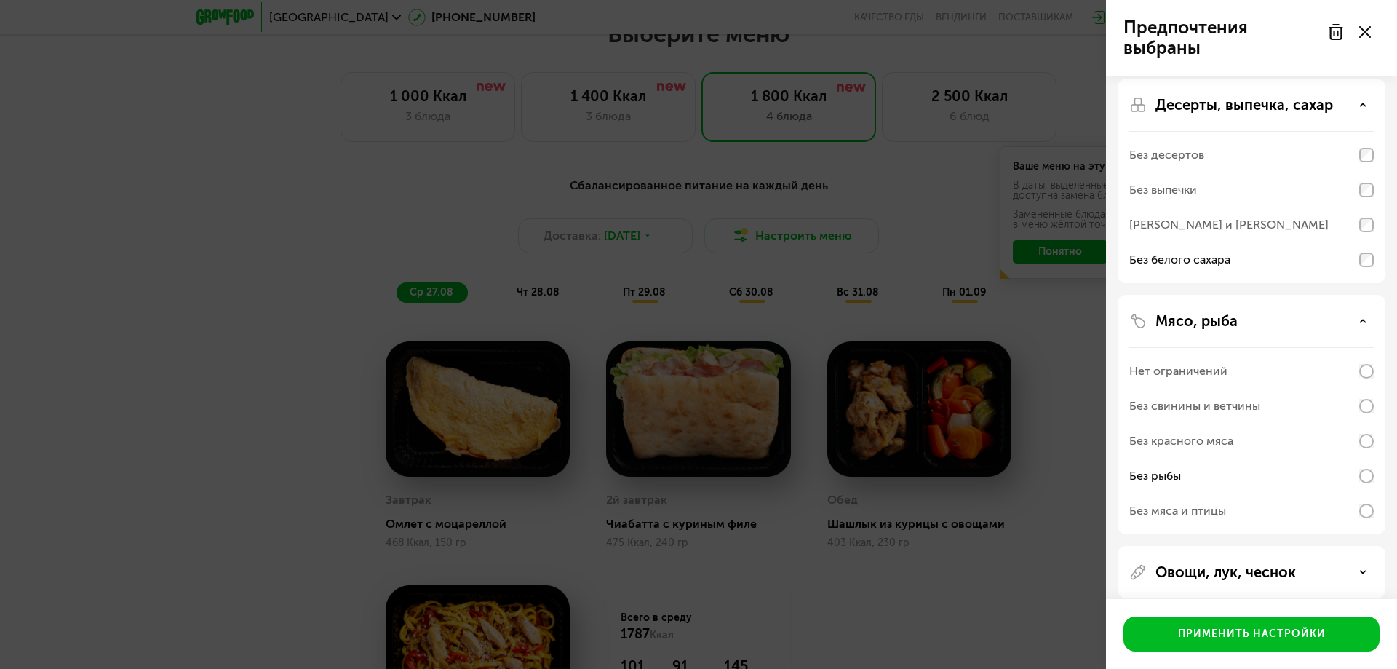
click at [1361, 322] on use at bounding box center [1363, 320] width 5 height 2
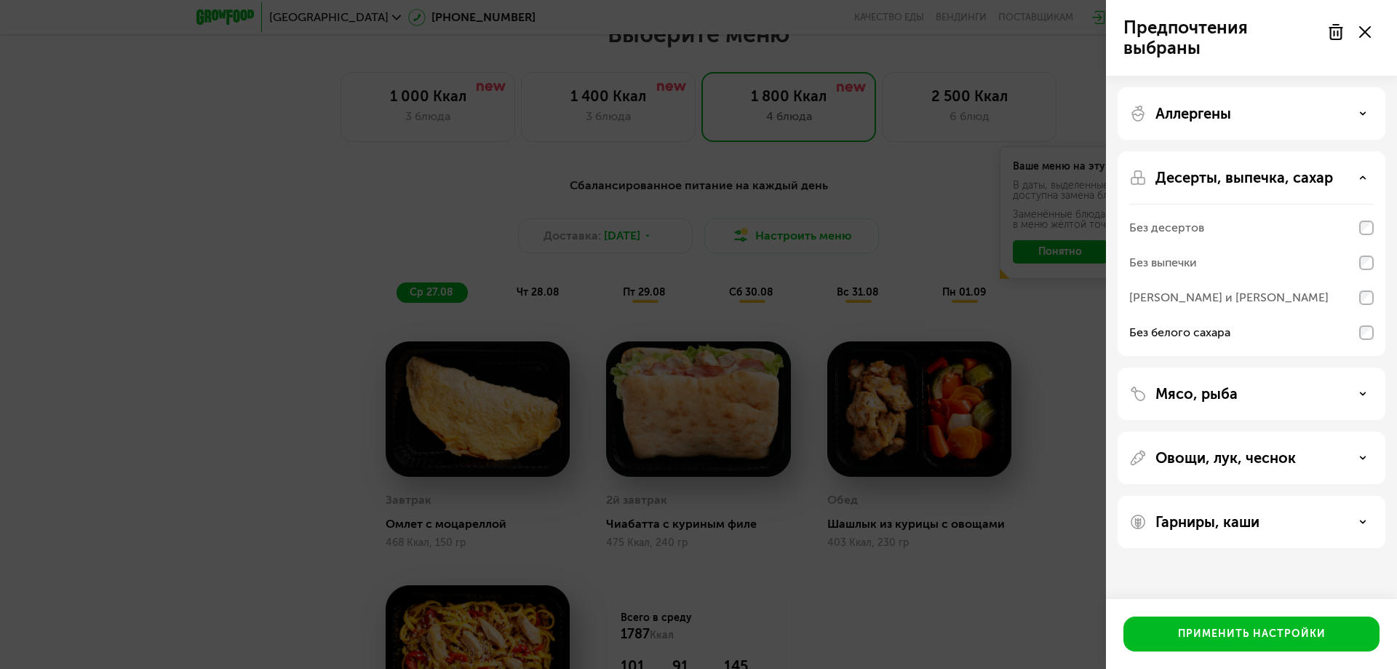
scroll to position [0, 0]
click at [1301, 456] on div "Овощи, лук, чеснок" at bounding box center [1251, 457] width 244 height 17
click at [1272, 458] on p "Овощи, лук, чеснок" at bounding box center [1225, 457] width 140 height 17
click at [1236, 525] on p "Гарниры, каши" at bounding box center [1207, 521] width 104 height 17
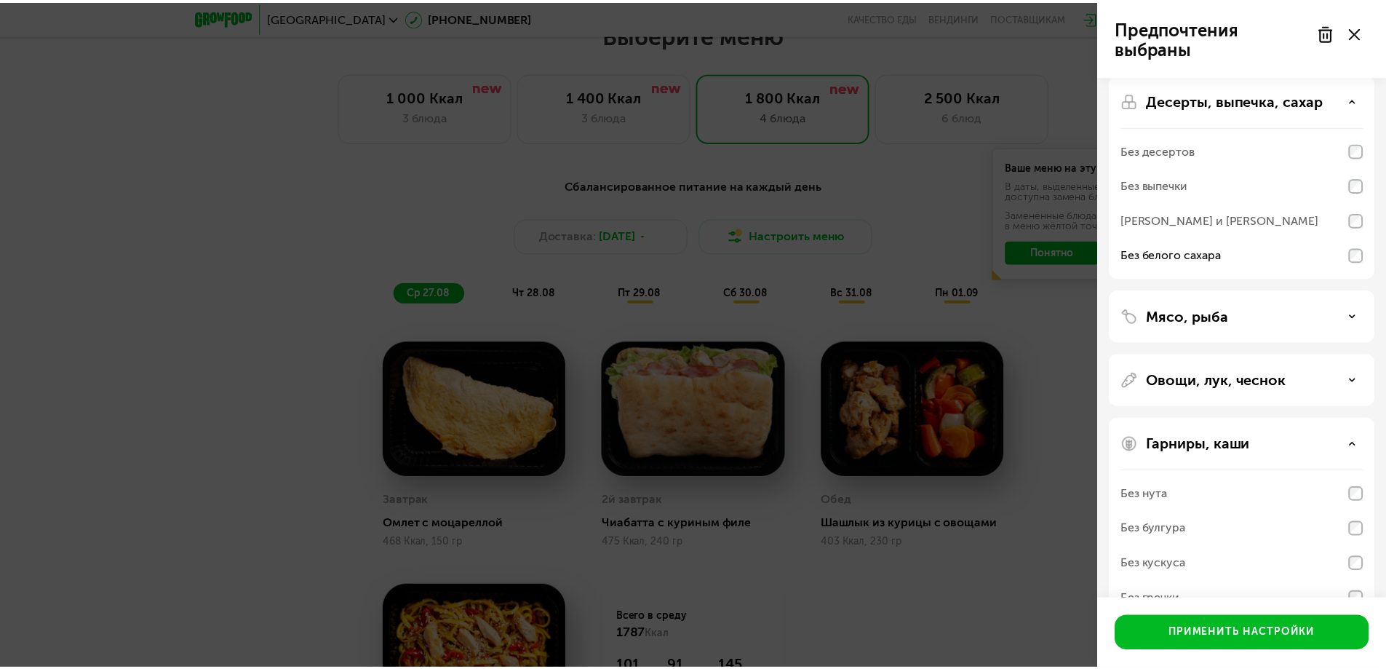
scroll to position [151, 0]
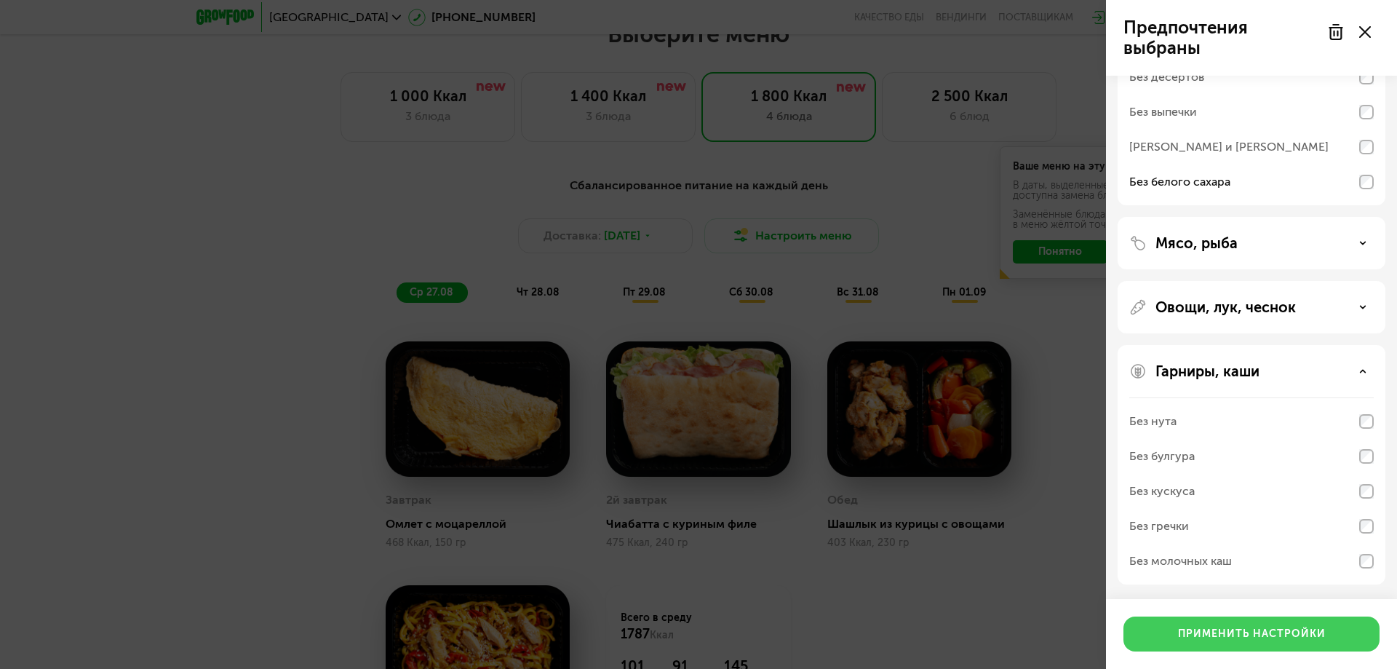
click at [1281, 633] on div "Применить настройки" at bounding box center [1252, 634] width 148 height 15
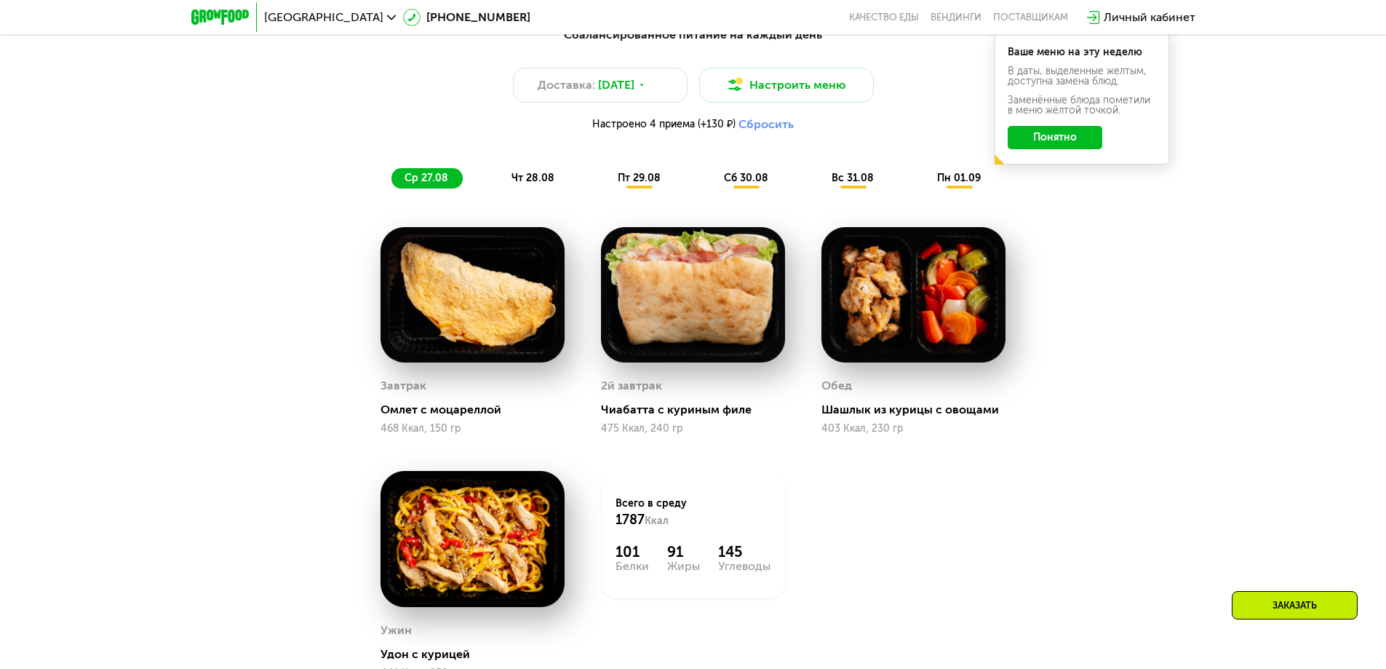
scroll to position [873, 0]
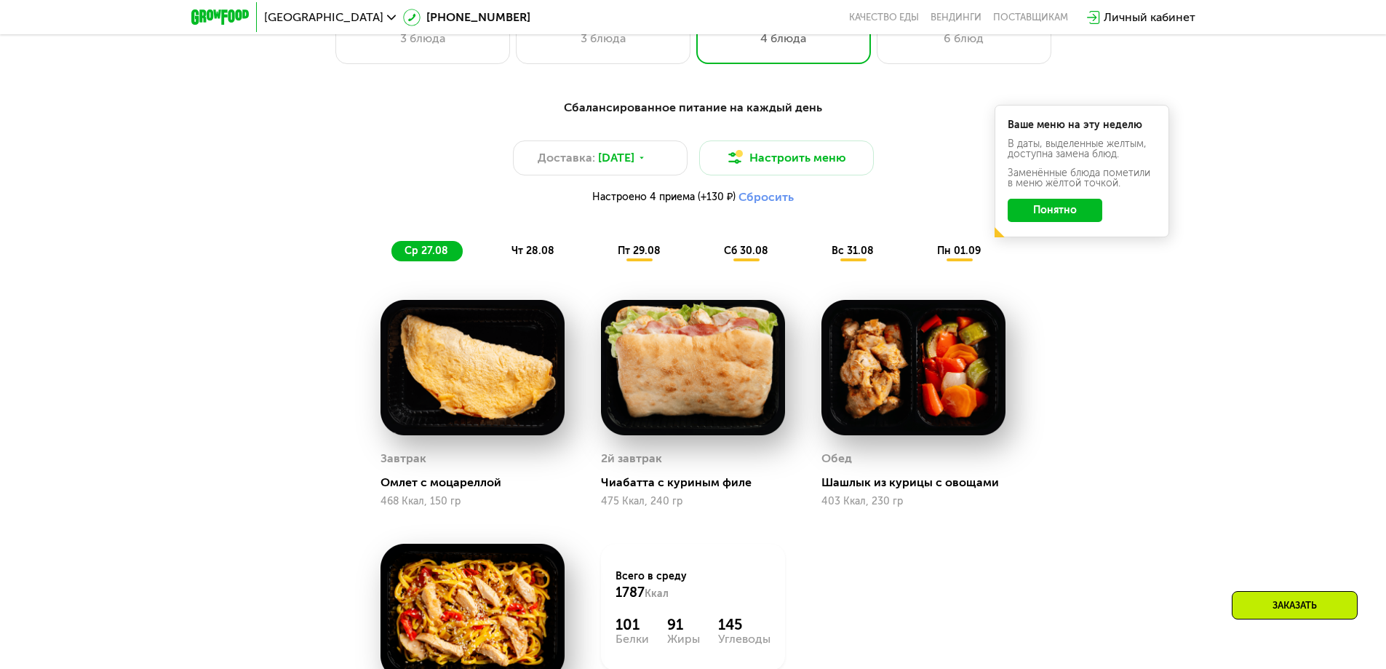
click at [549, 257] on span "чт 28.08" at bounding box center [533, 250] width 43 height 12
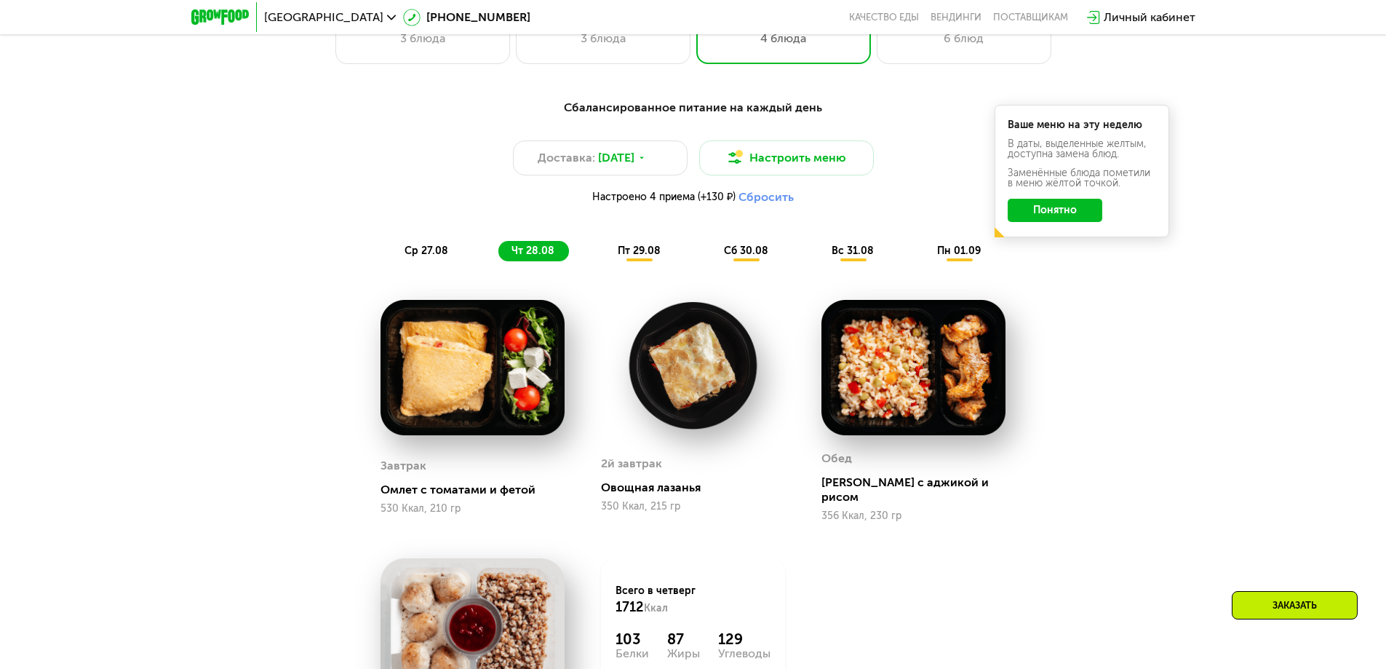
click at [711, 248] on div "пт 29.08" at bounding box center [747, 251] width 72 height 20
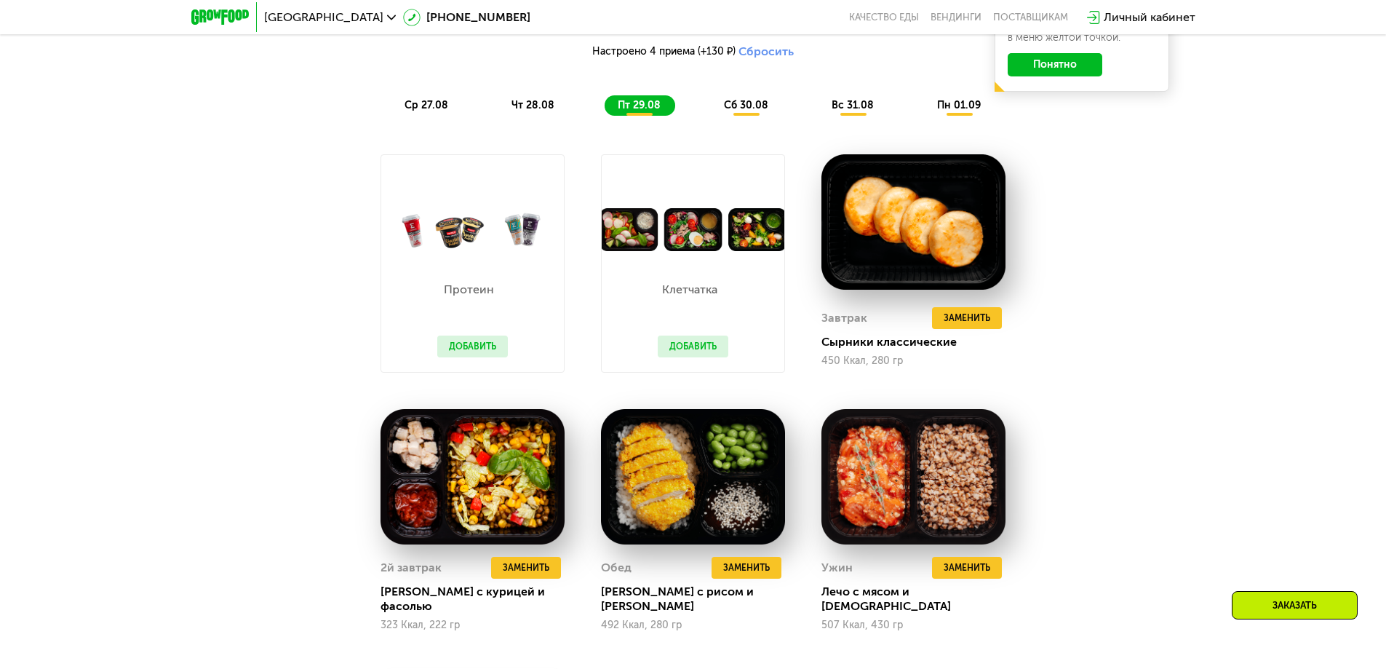
scroll to position [946, 0]
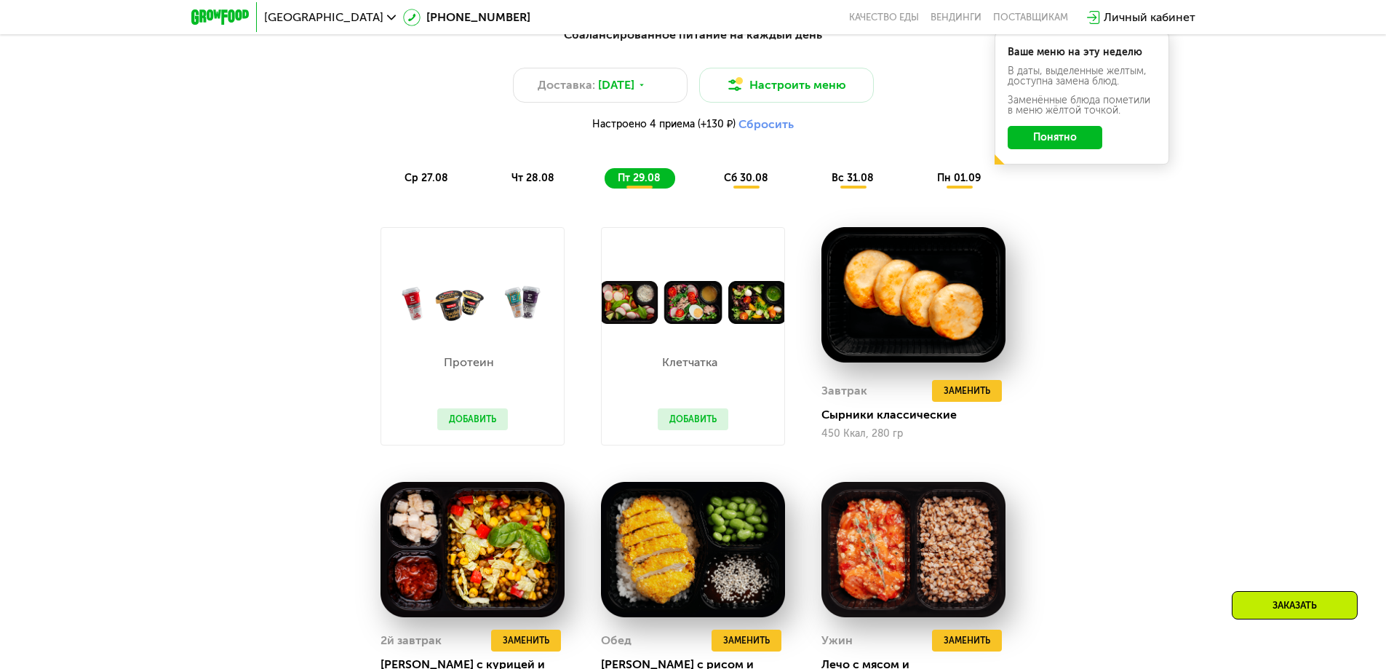
click at [745, 180] on span "сб 30.08" at bounding box center [746, 178] width 44 height 12
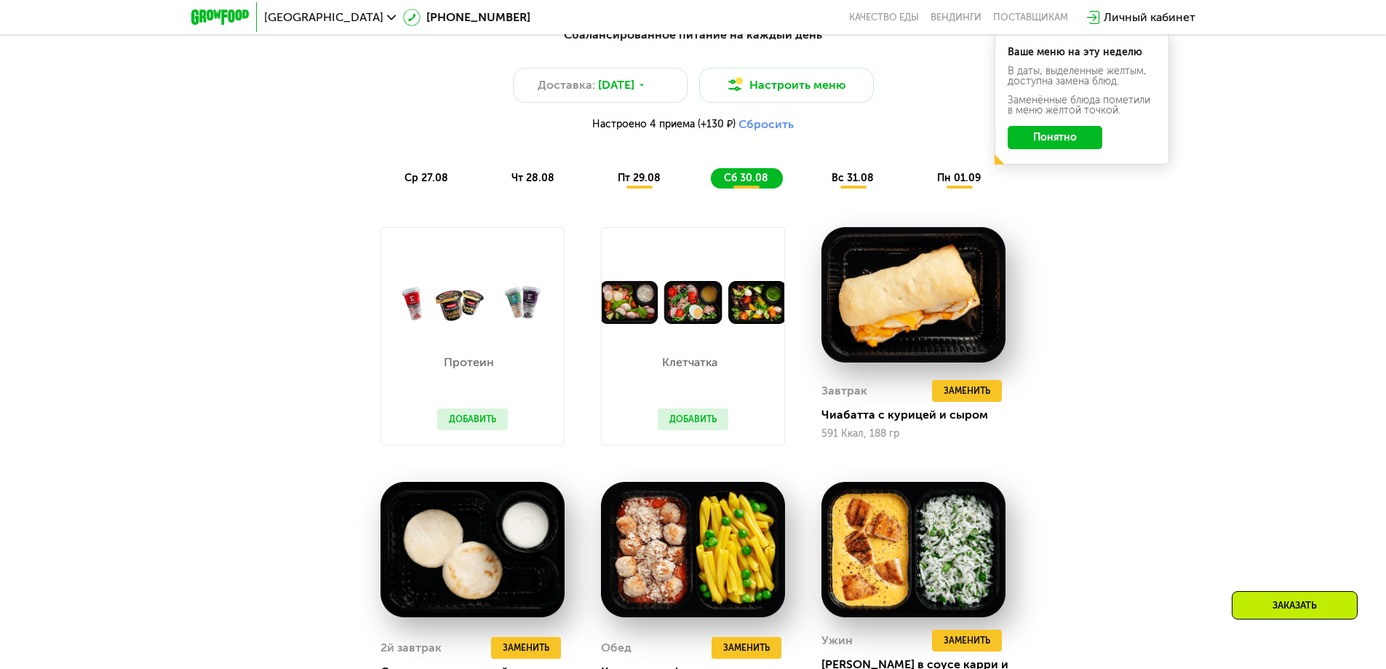
click at [835, 184] on span "вс 31.08" at bounding box center [853, 178] width 42 height 12
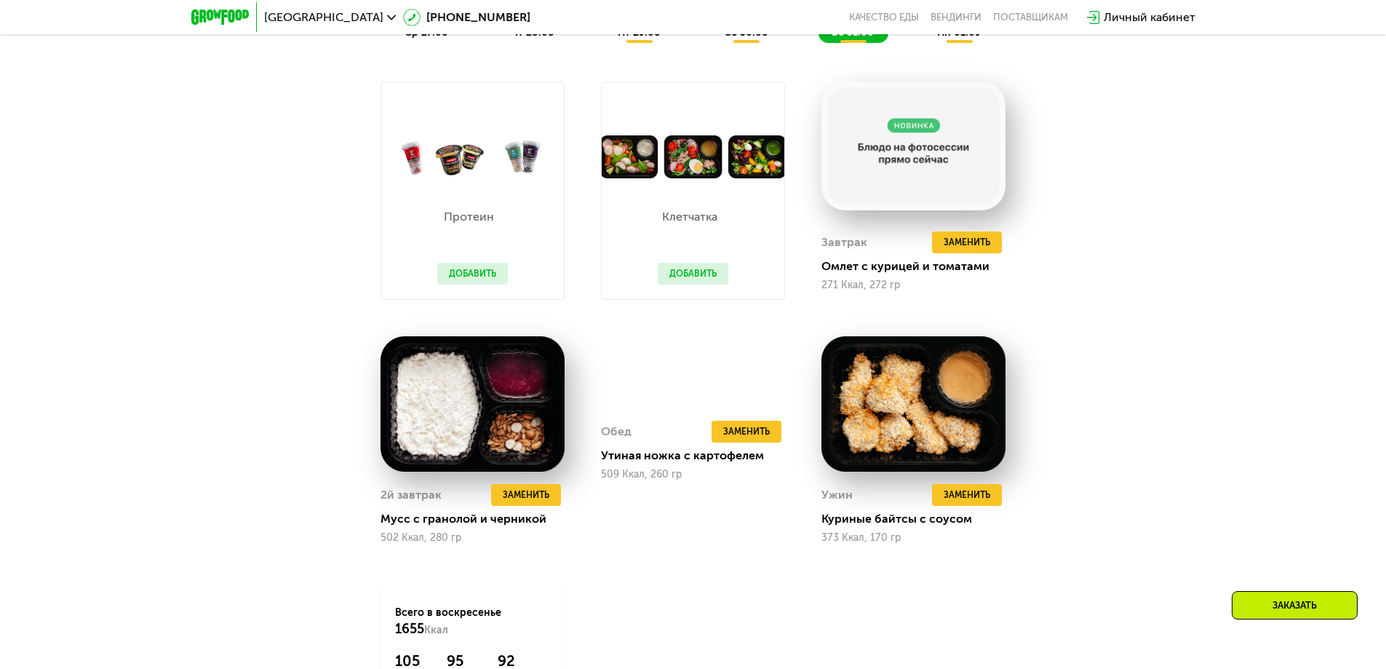
scroll to position [1019, 0]
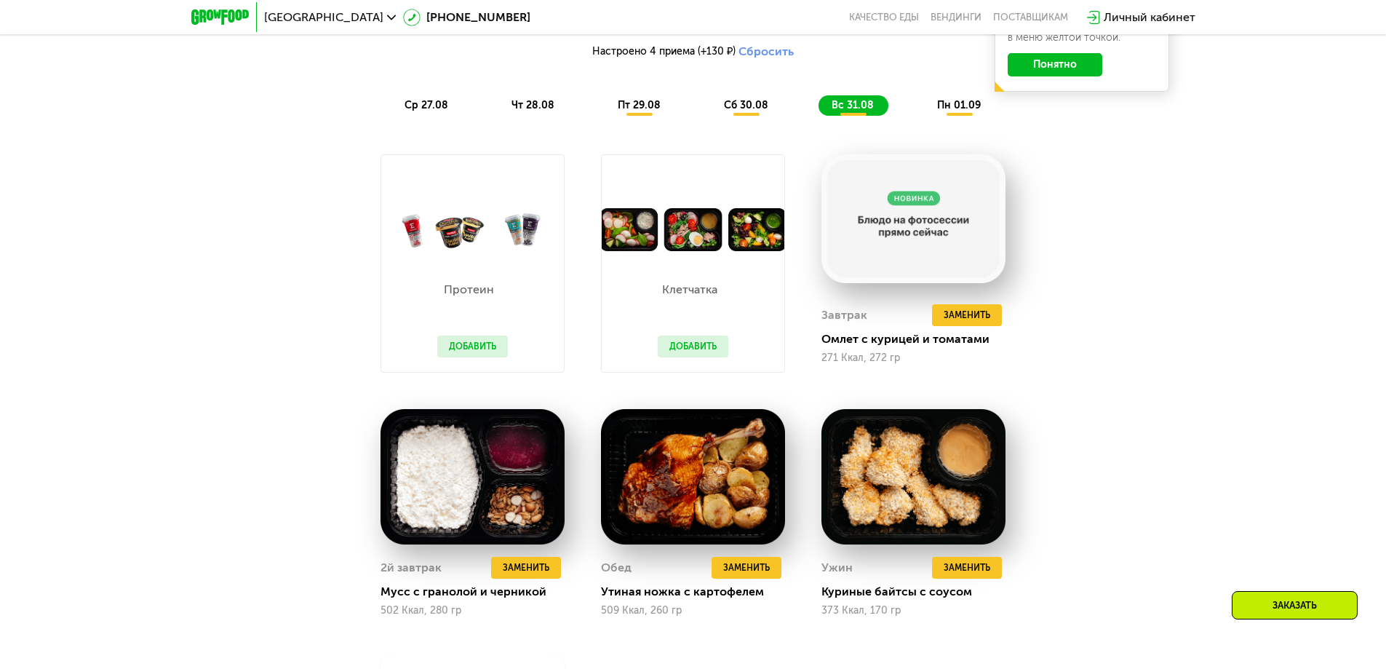
click at [959, 108] on span "пн 01.09" at bounding box center [959, 105] width 44 height 12
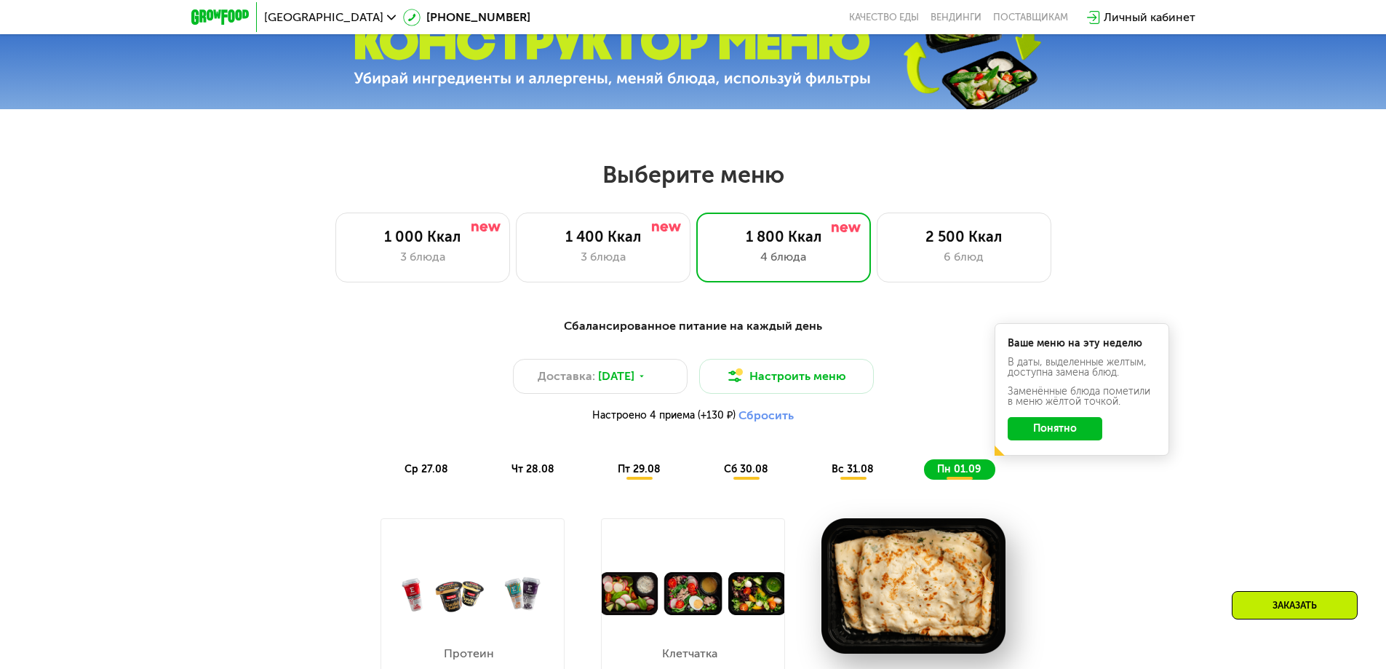
scroll to position [509, 0]
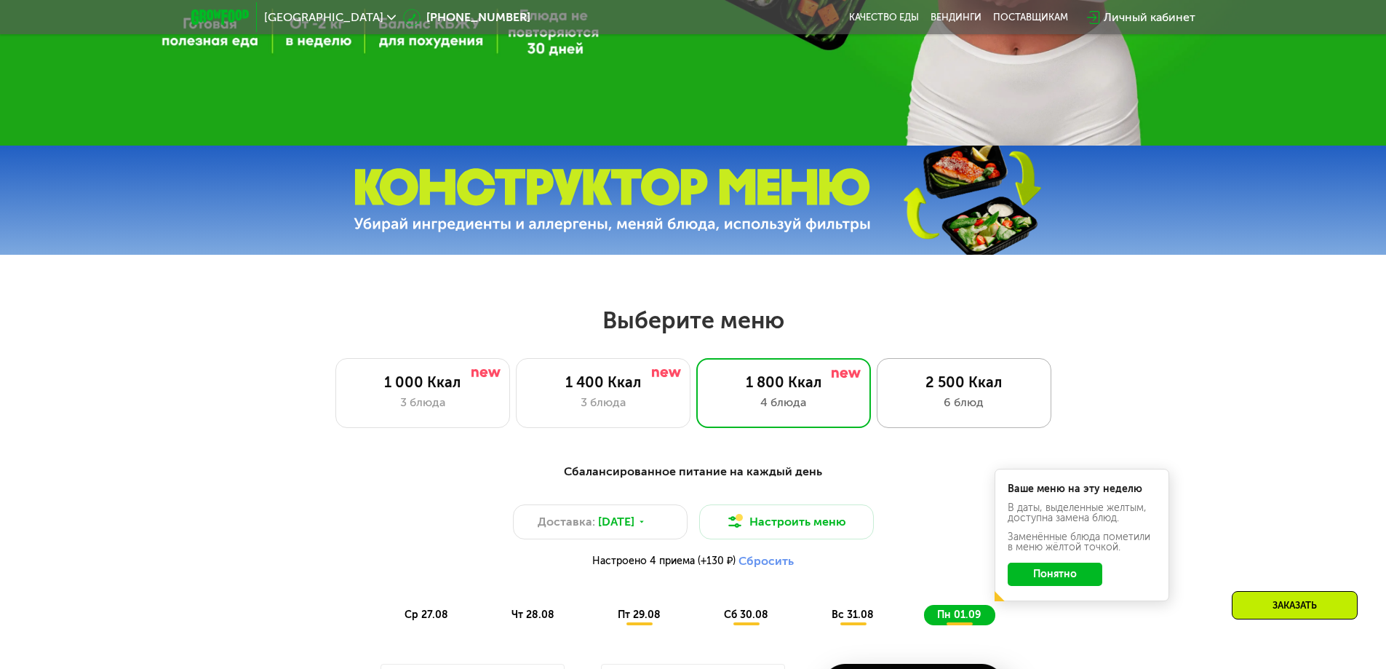
click at [947, 405] on div "6 блюд" at bounding box center [964, 402] width 144 height 17
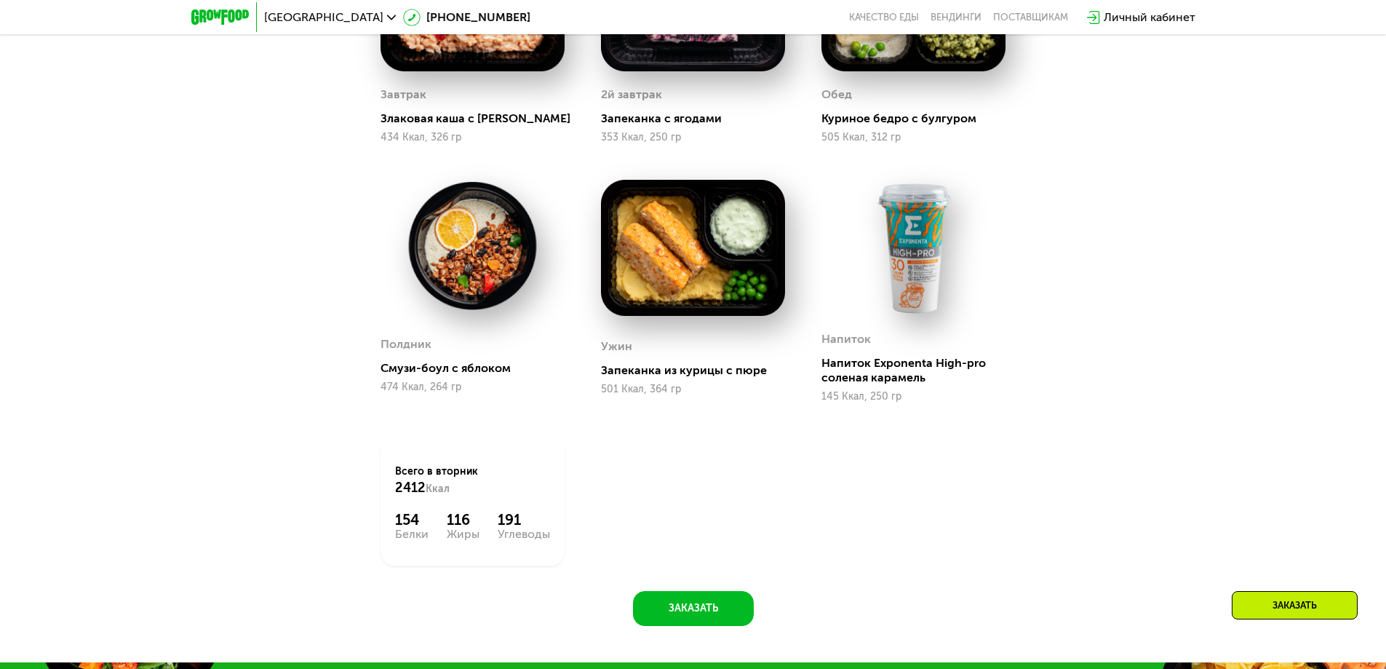
scroll to position [1164, 0]
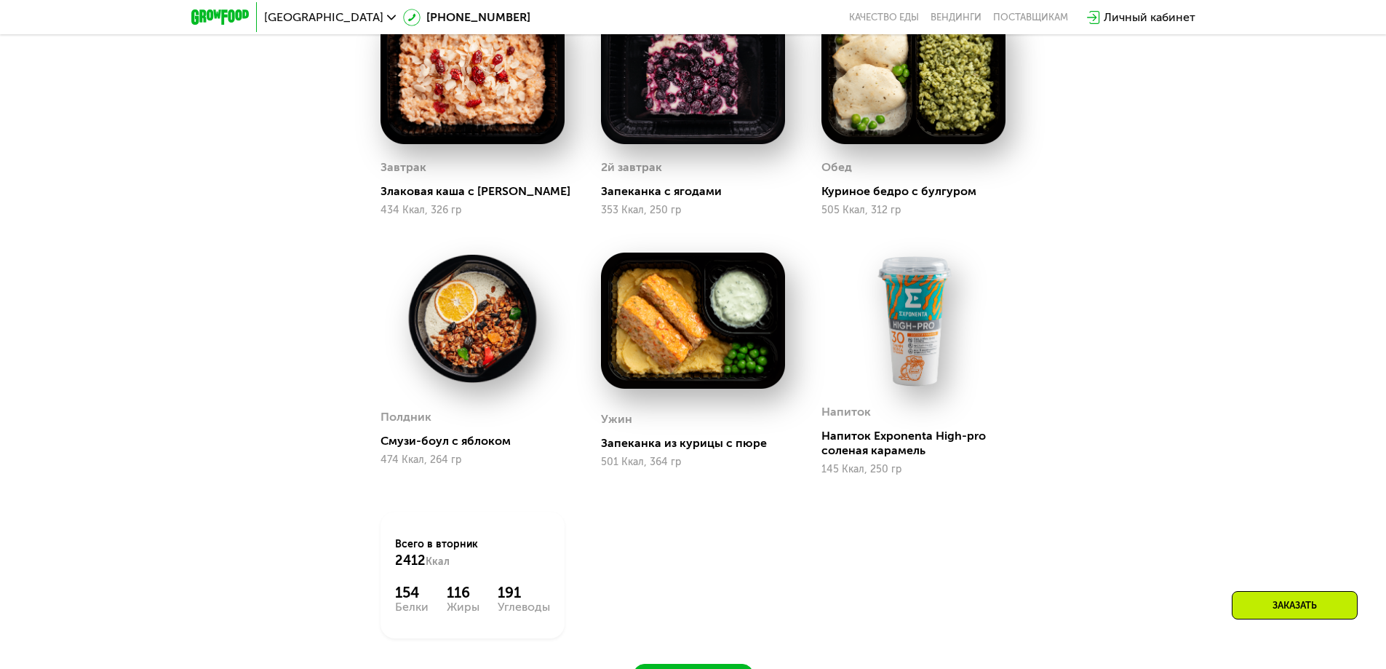
click at [1182, 252] on div "Сбалансированное питание для спортсменов Доставка: 26 авг, вт Настроить меню На…" at bounding box center [693, 261] width 1386 height 947
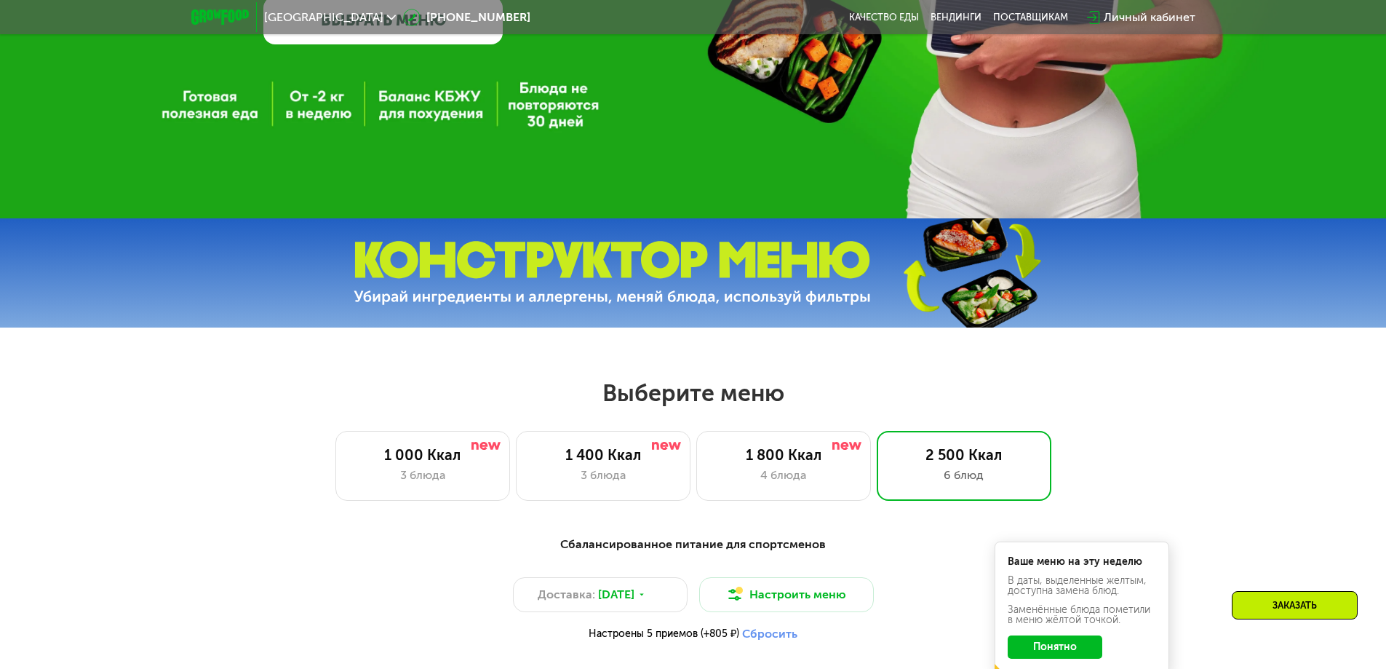
scroll to position [509, 0]
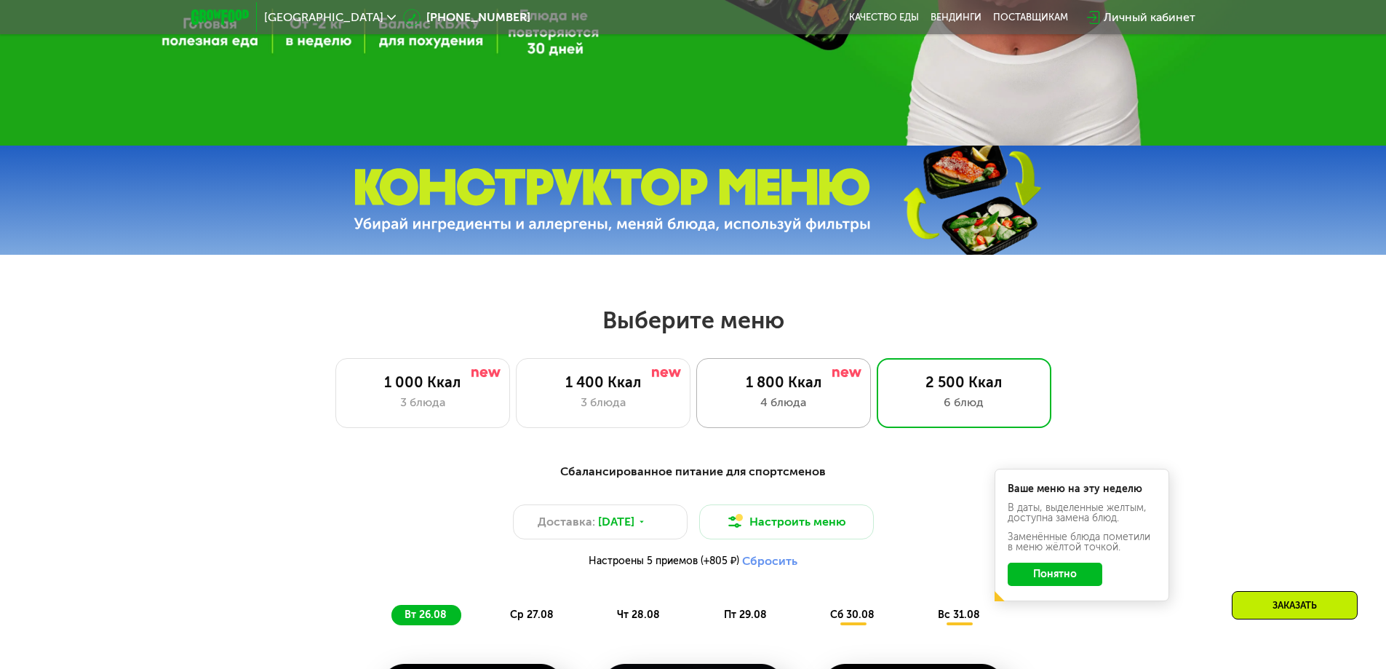
click at [829, 411] on div "4 блюда" at bounding box center [784, 402] width 144 height 17
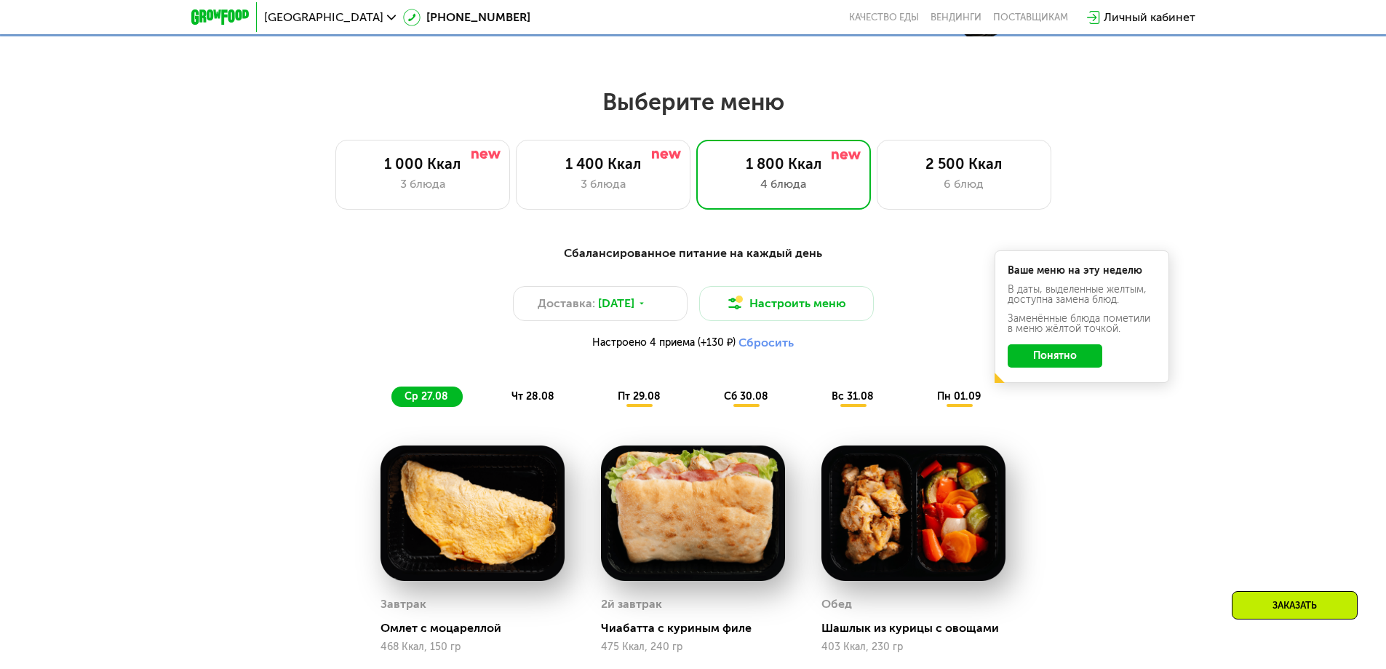
scroll to position [582, 0]
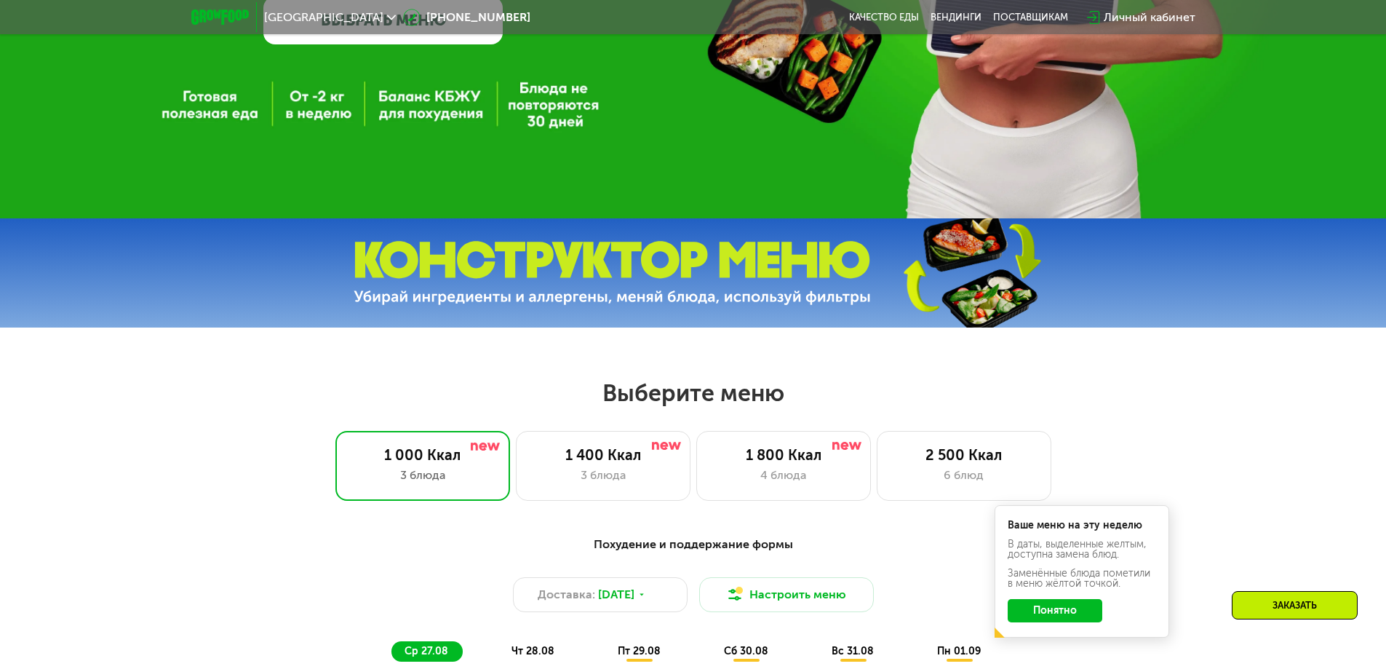
scroll to position [582, 0]
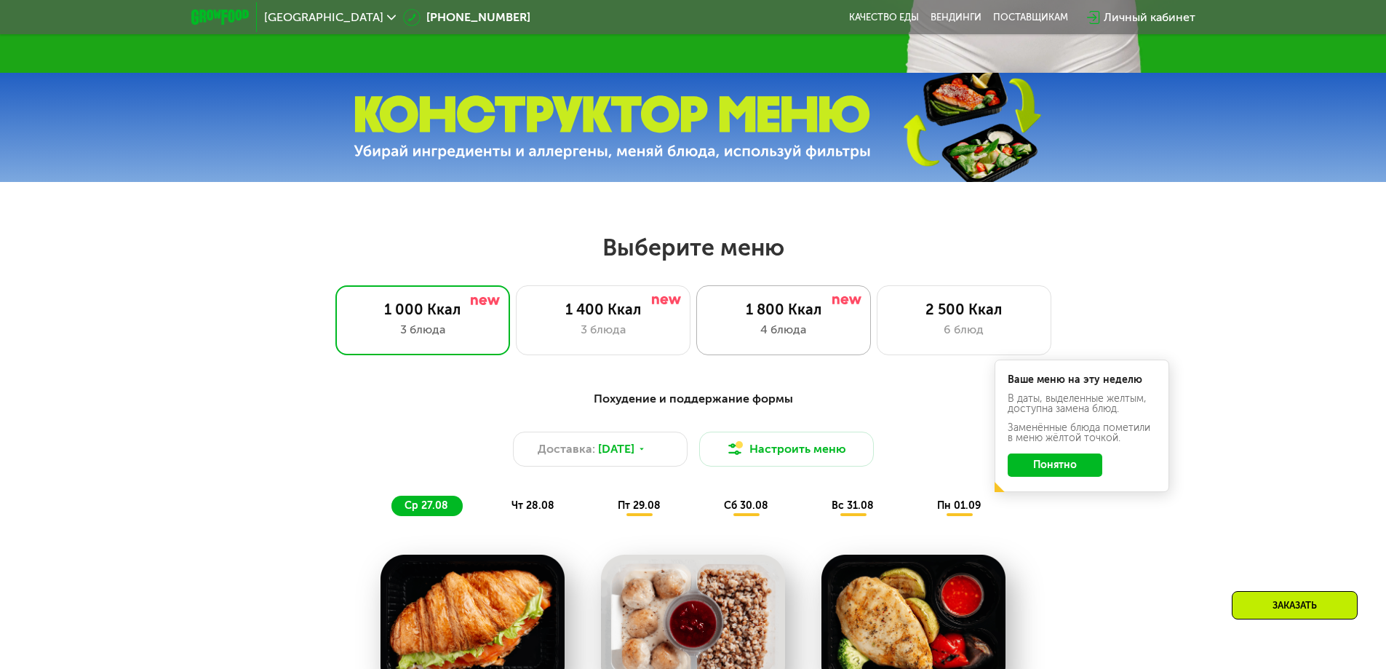
click at [816, 338] on div "4 блюда" at bounding box center [784, 329] width 144 height 17
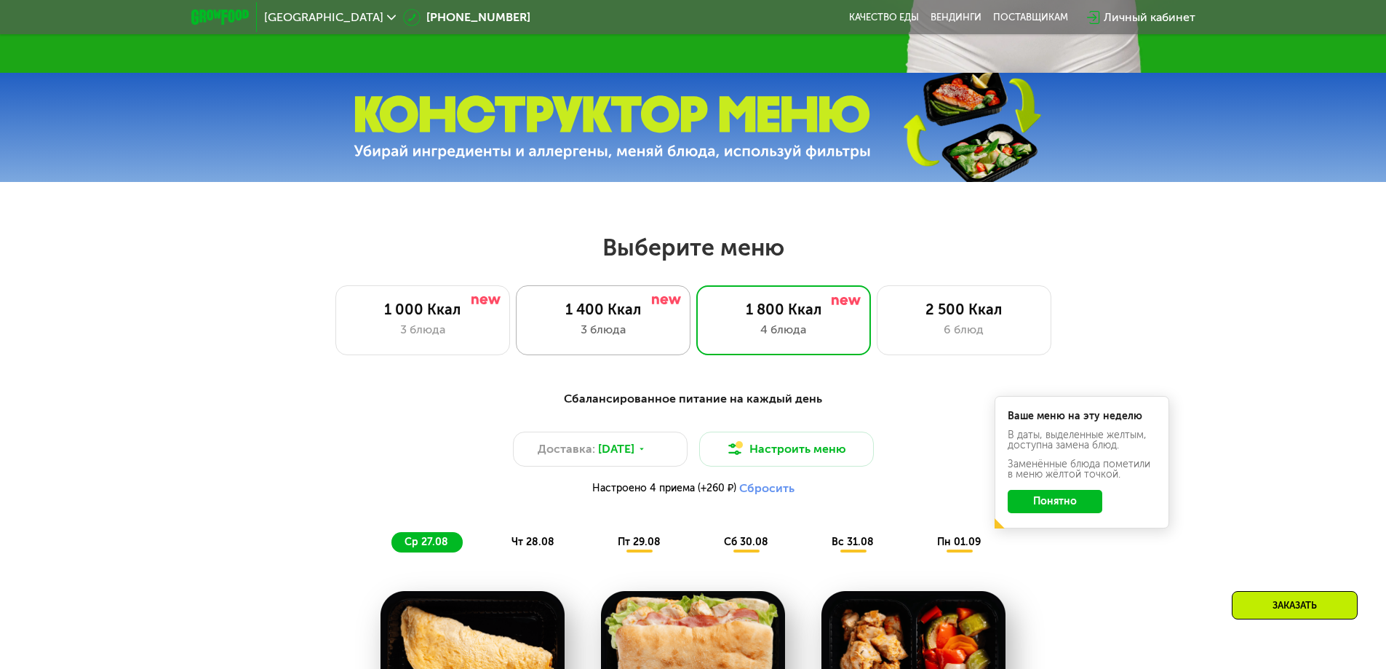
click at [645, 329] on div "3 блюда" at bounding box center [603, 329] width 144 height 17
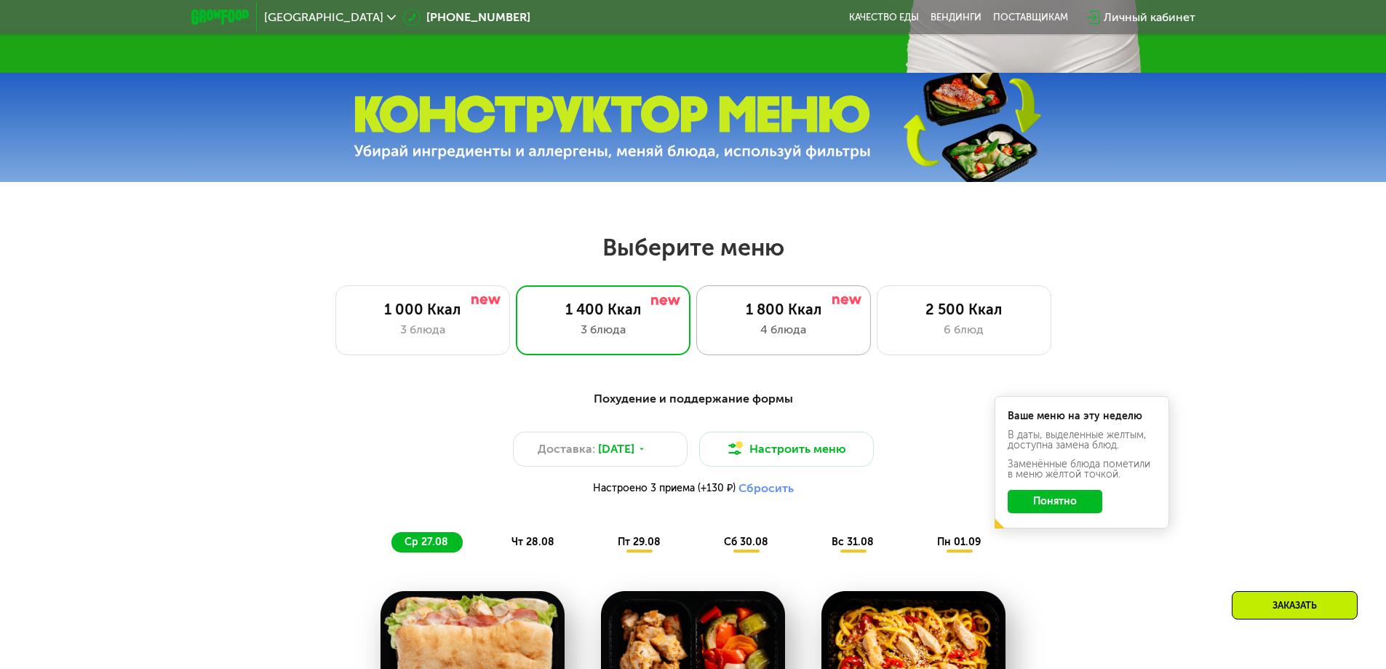
click at [793, 325] on div "4 блюда" at bounding box center [784, 329] width 144 height 17
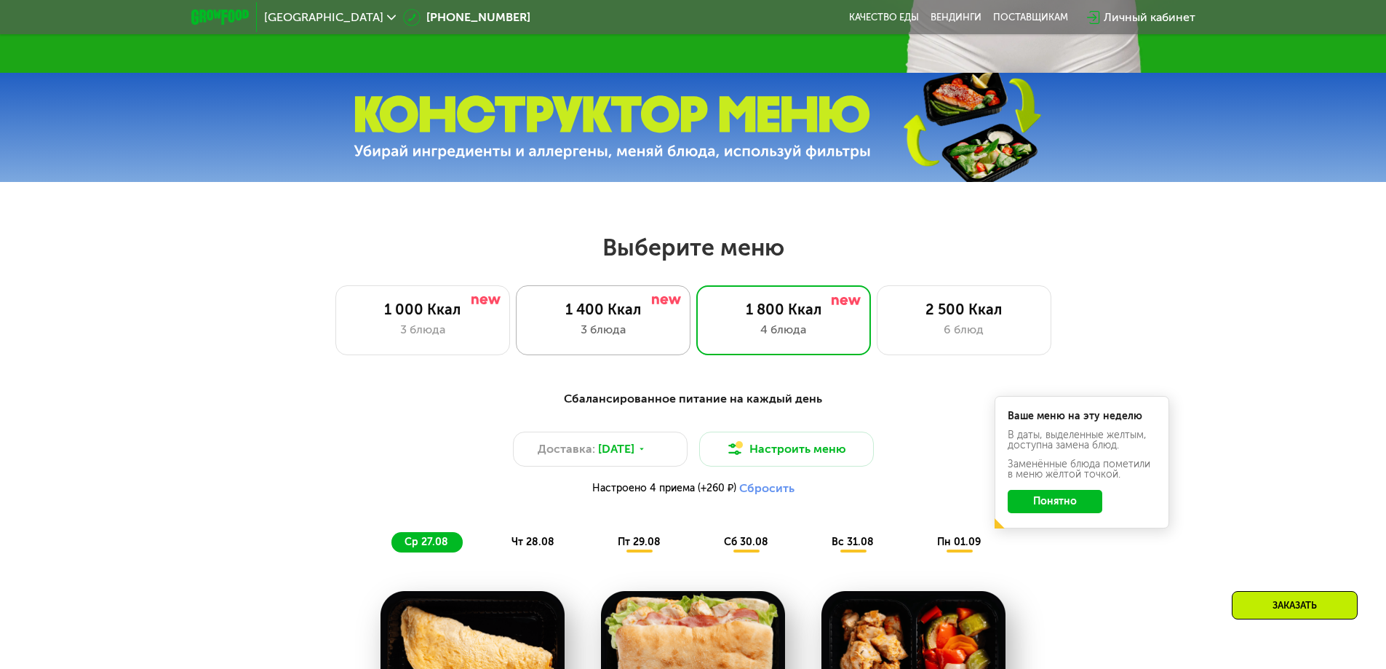
click at [638, 338] on div "3 блюда" at bounding box center [603, 329] width 144 height 17
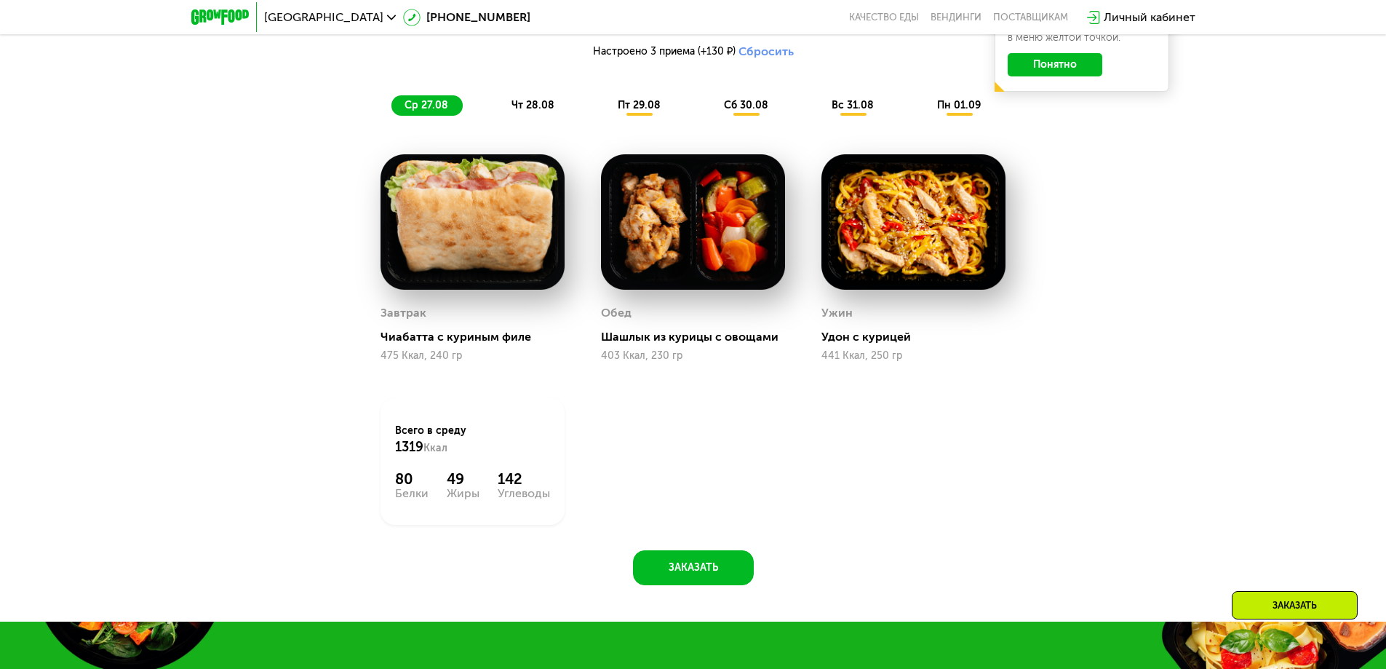
scroll to position [1091, 0]
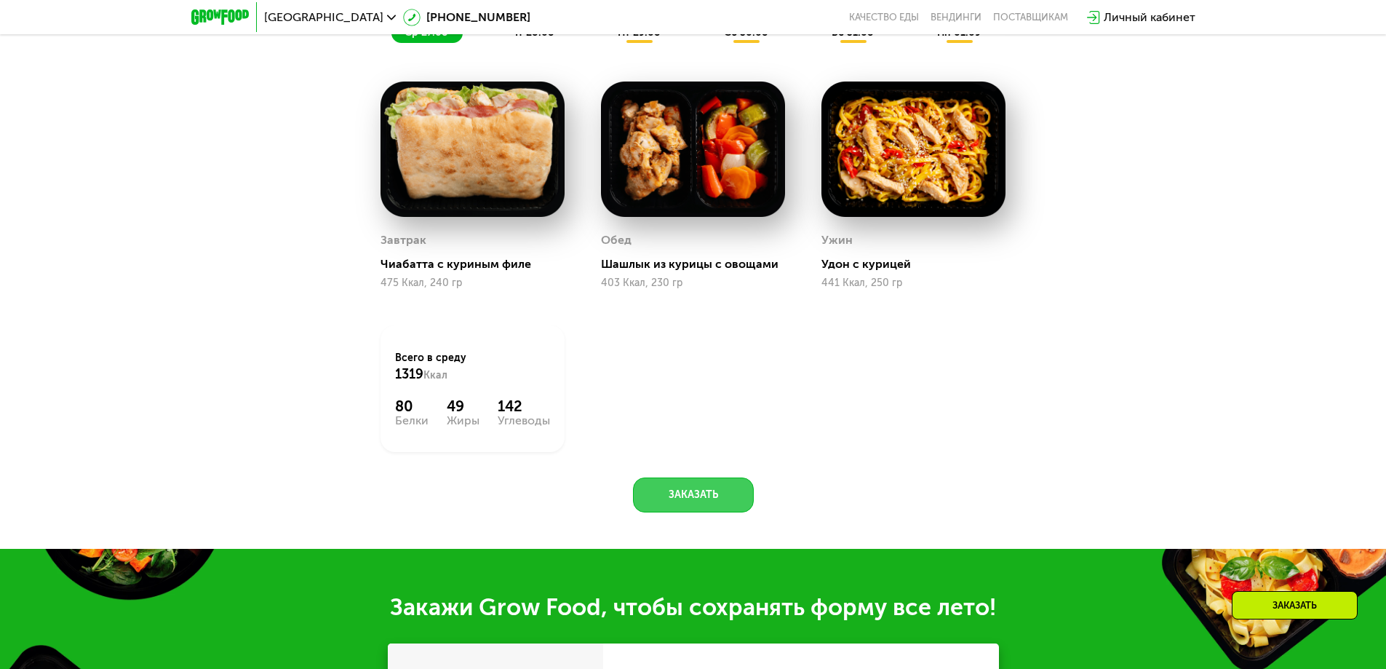
click at [698, 493] on button "Заказать" at bounding box center [693, 494] width 121 height 35
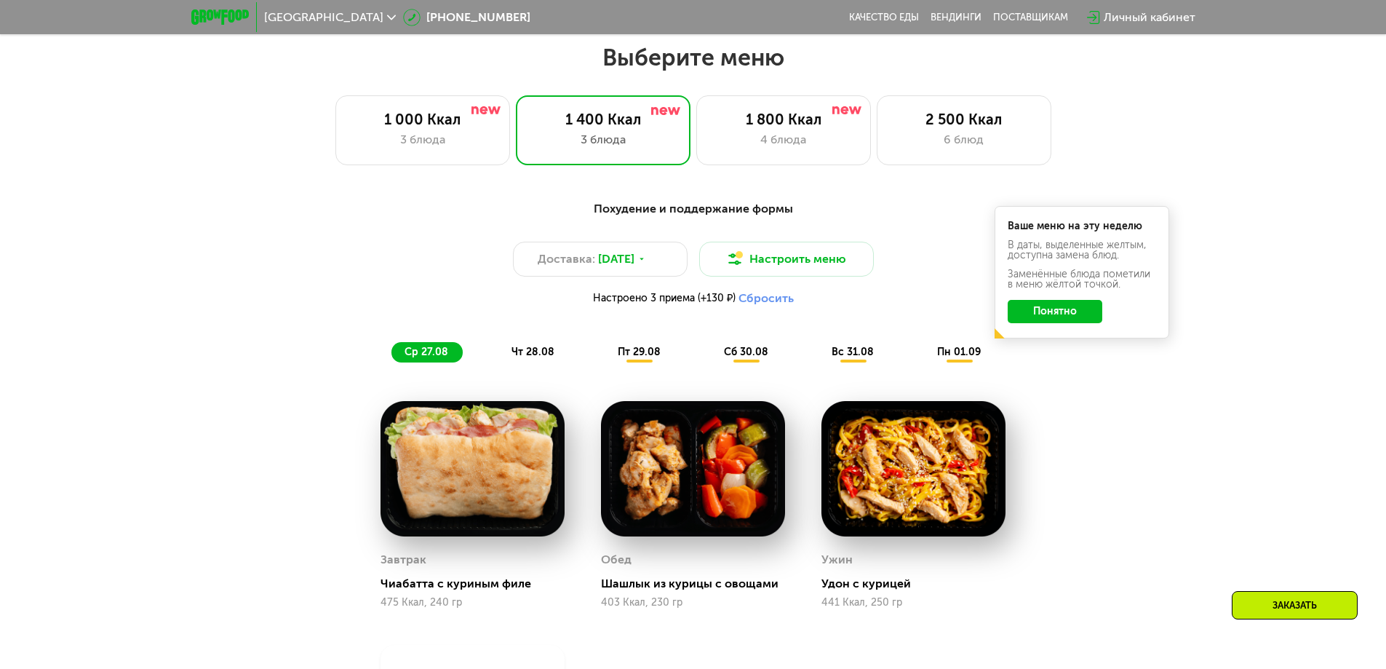
scroll to position [990, 0]
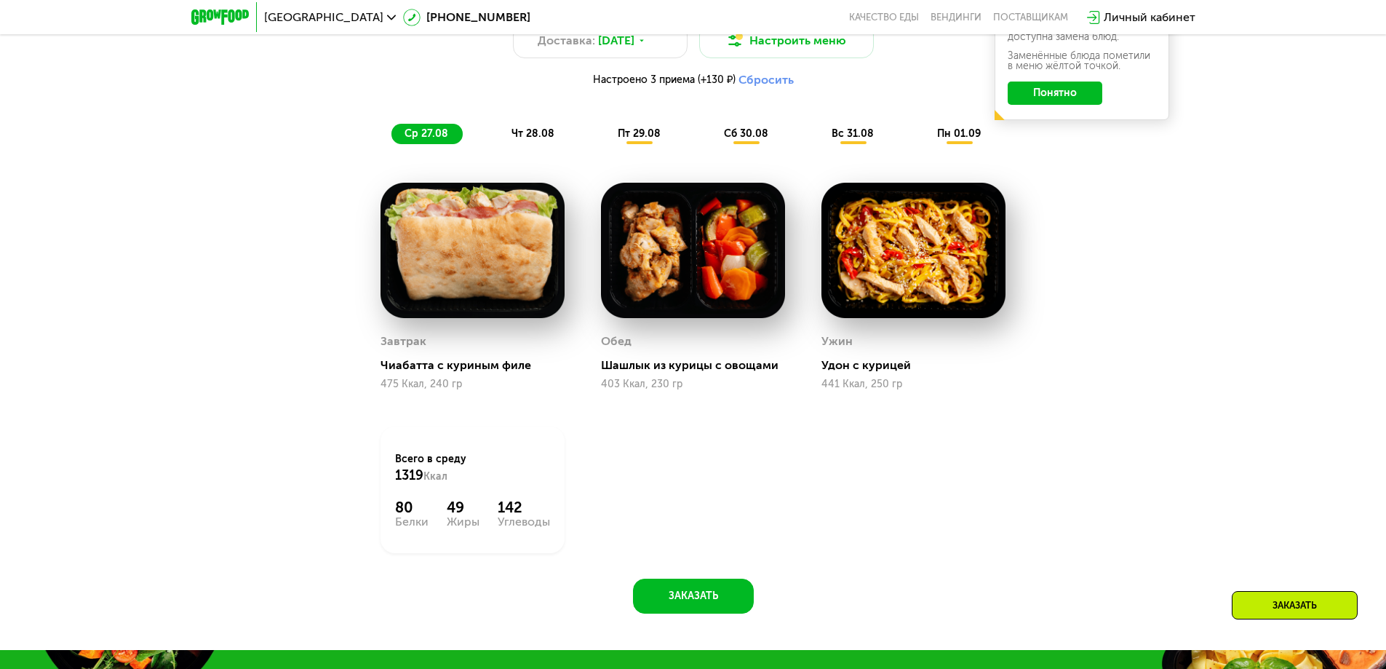
click at [545, 138] on span "чт 28.08" at bounding box center [533, 133] width 43 height 12
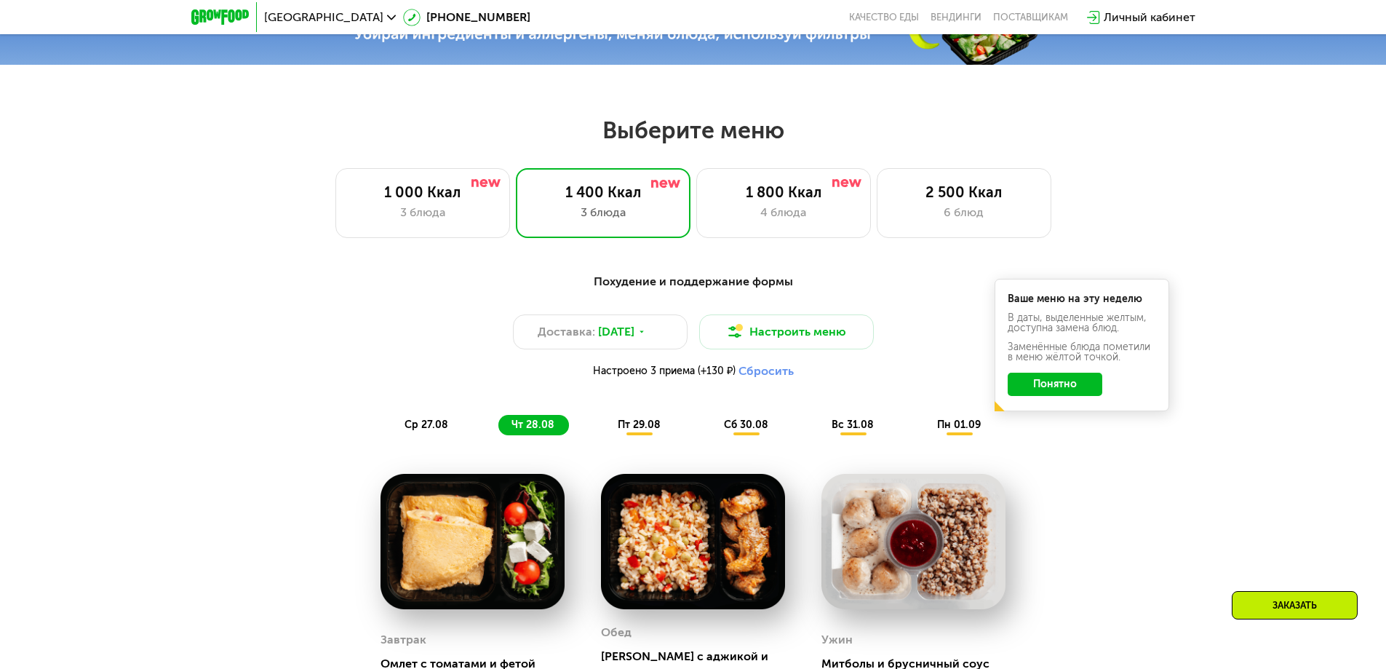
scroll to position [772, 0]
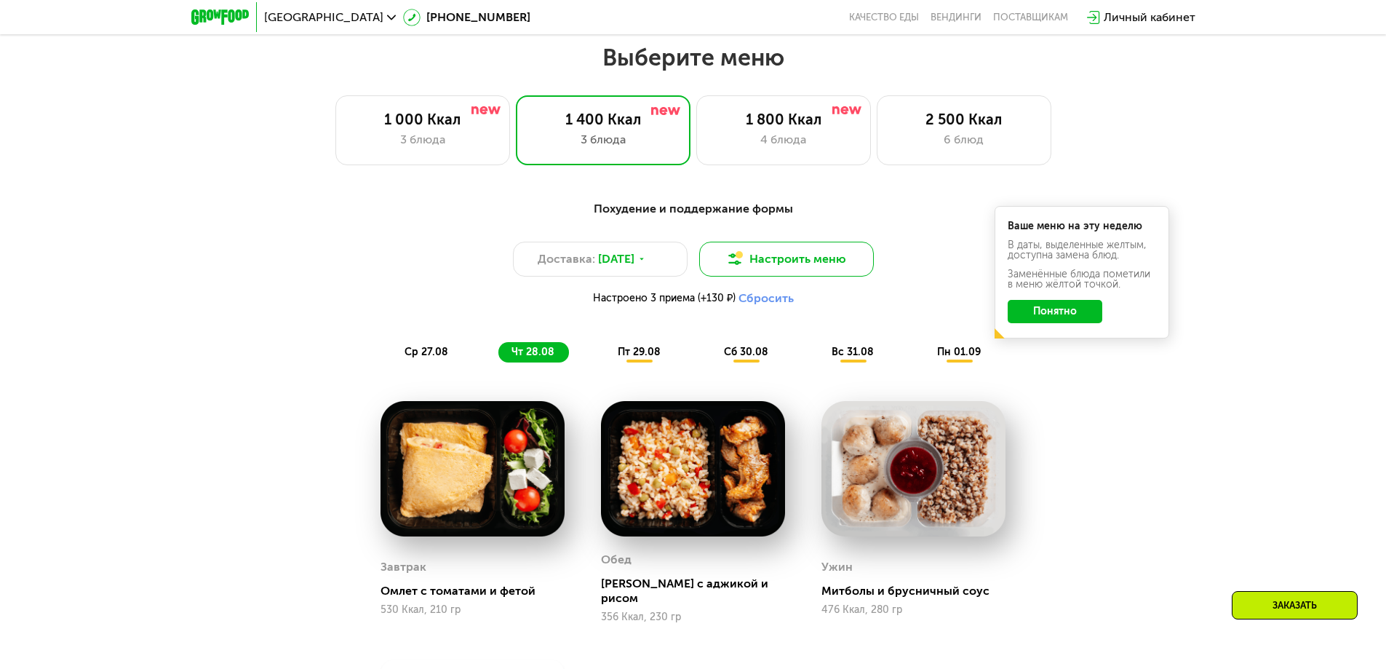
click at [830, 270] on button "Настроить меню" at bounding box center [786, 259] width 175 height 35
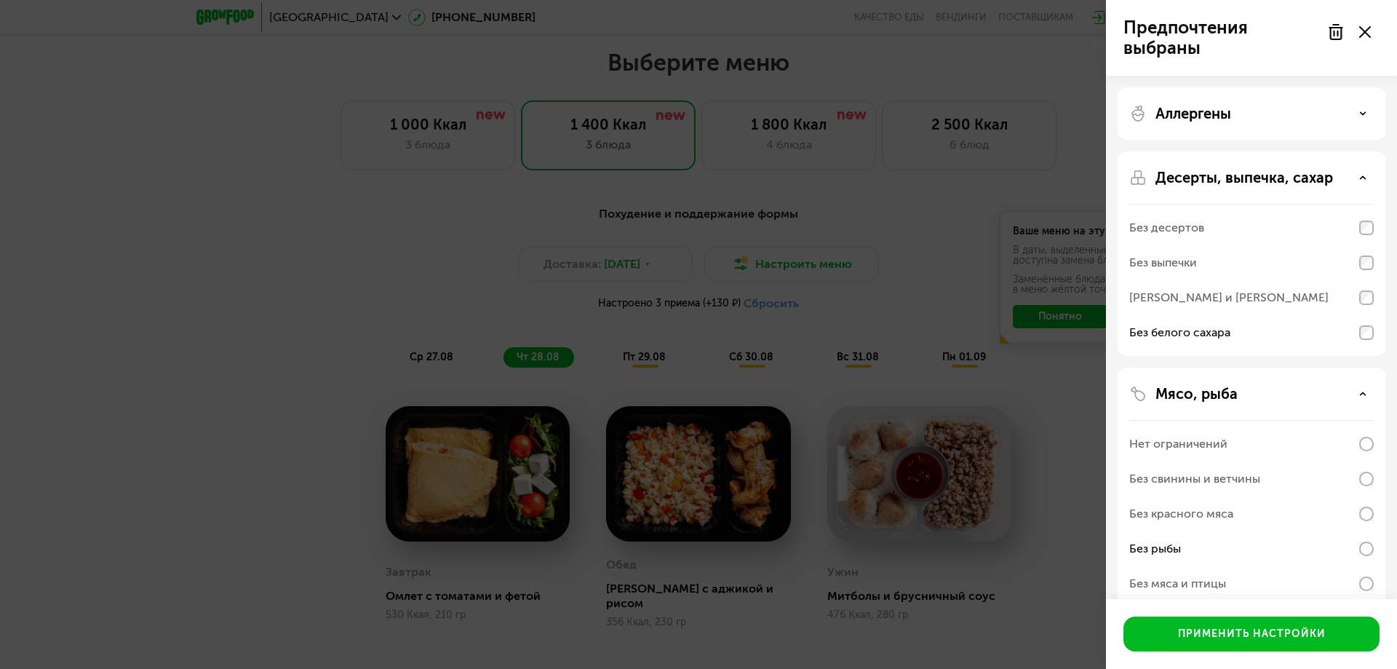
click at [1360, 116] on icon at bounding box center [1362, 113] width 7 height 7
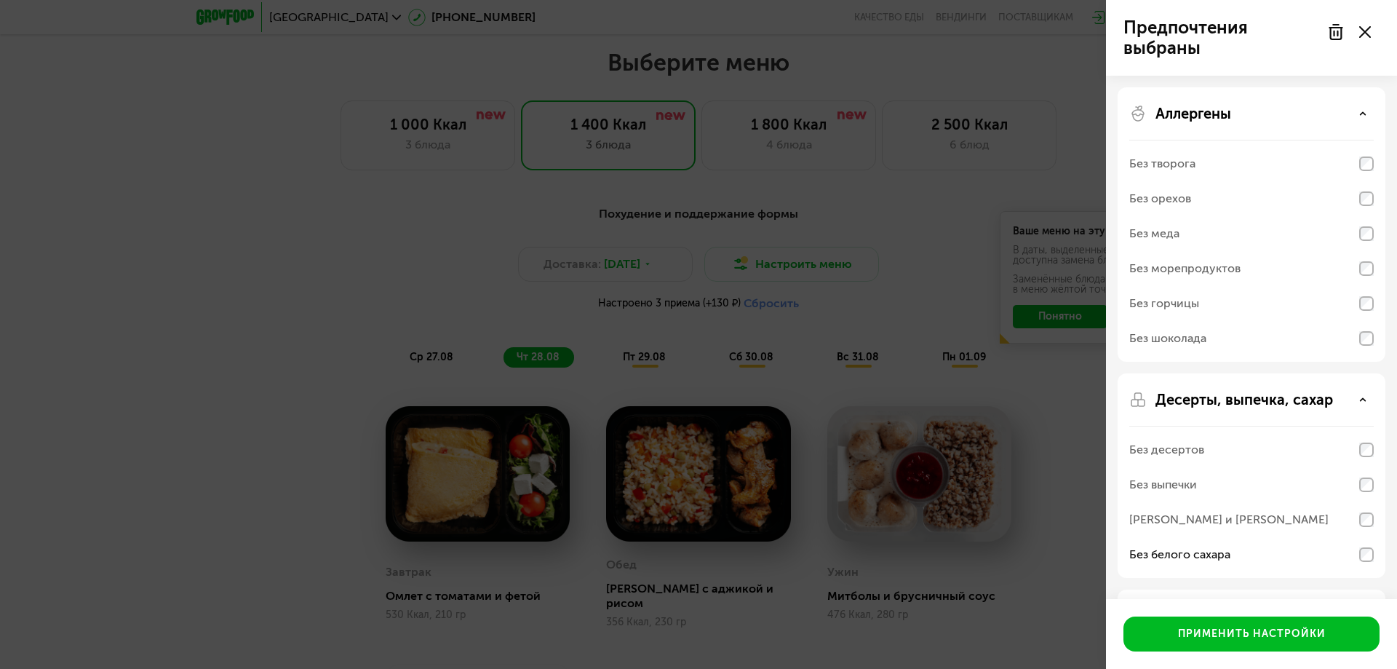
click at [1369, 39] on div at bounding box center [1348, 31] width 61 height 29
click at [1367, 31] on use at bounding box center [1365, 32] width 12 height 12
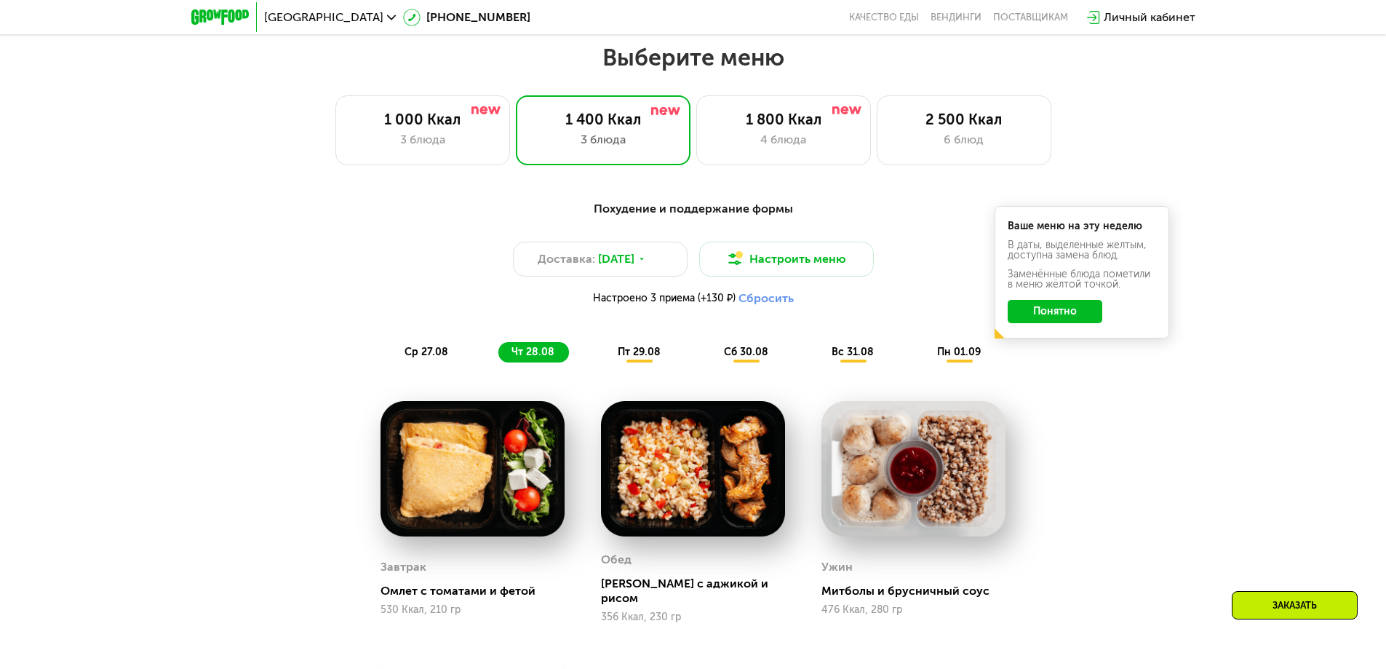
click at [648, 353] on span "пт 29.08" at bounding box center [639, 352] width 43 height 12
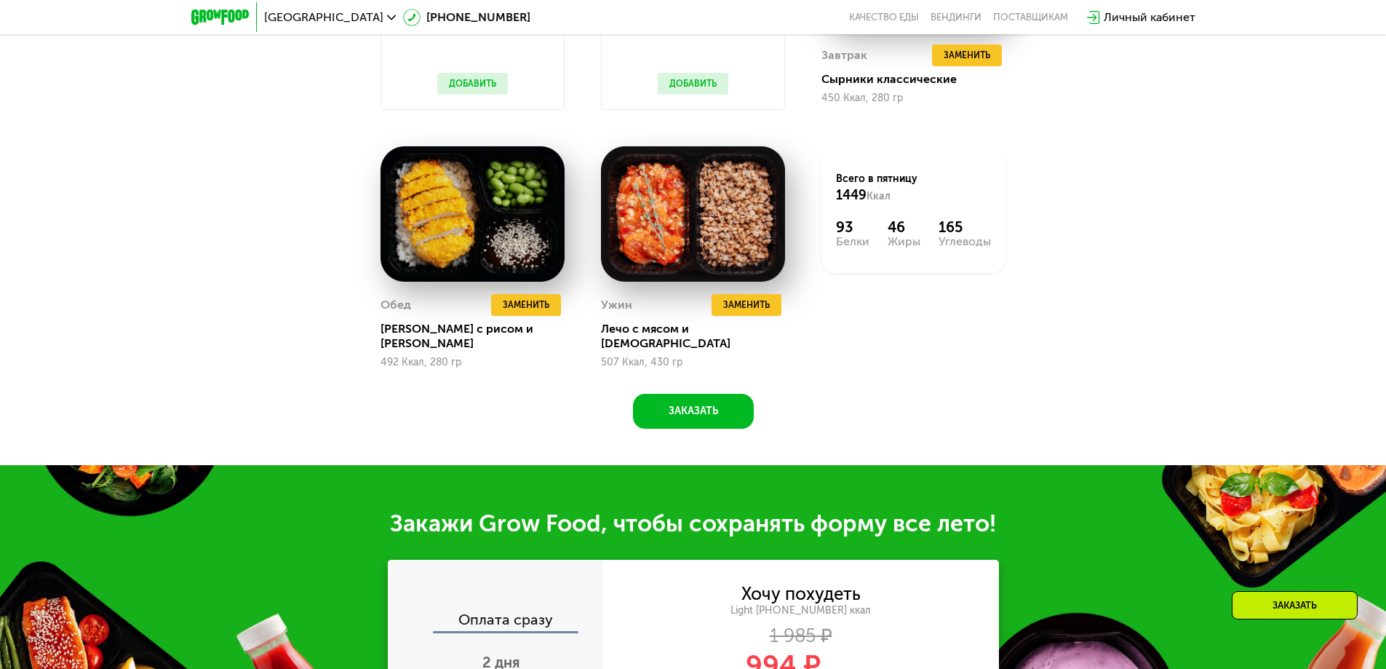
scroll to position [1209, 0]
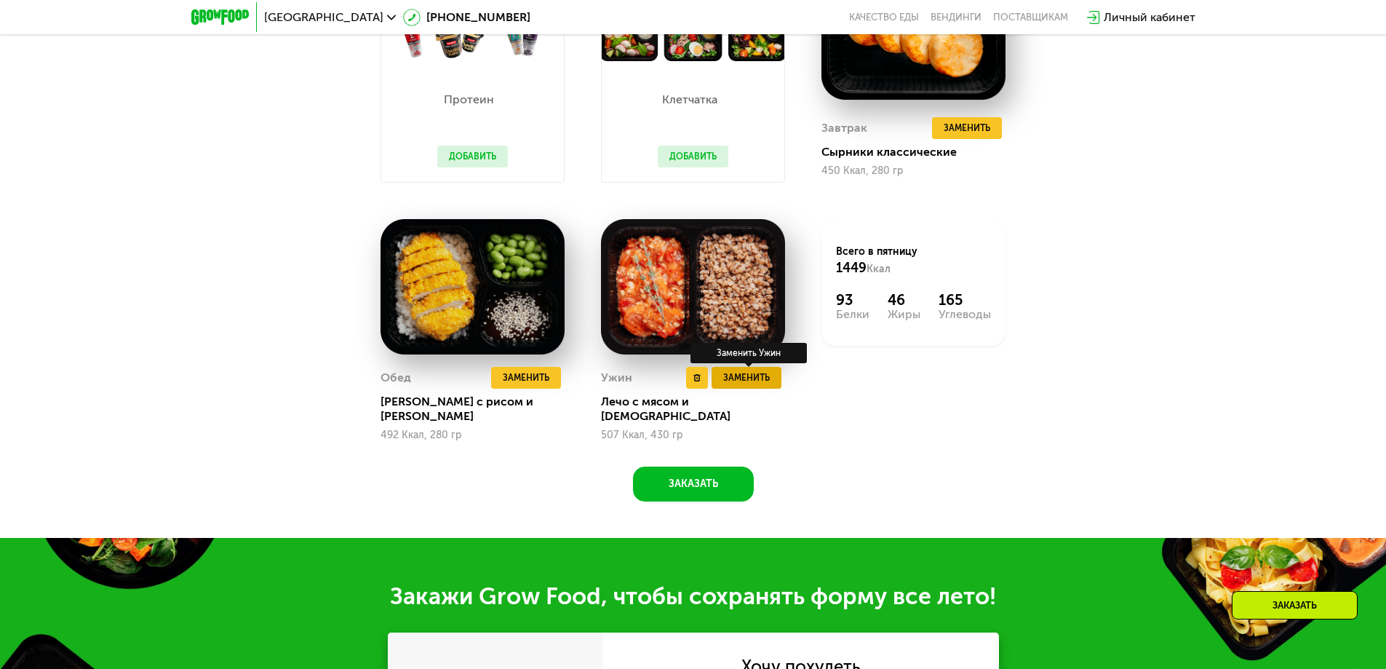
click at [761, 384] on span "Заменить" at bounding box center [746, 377] width 47 height 15
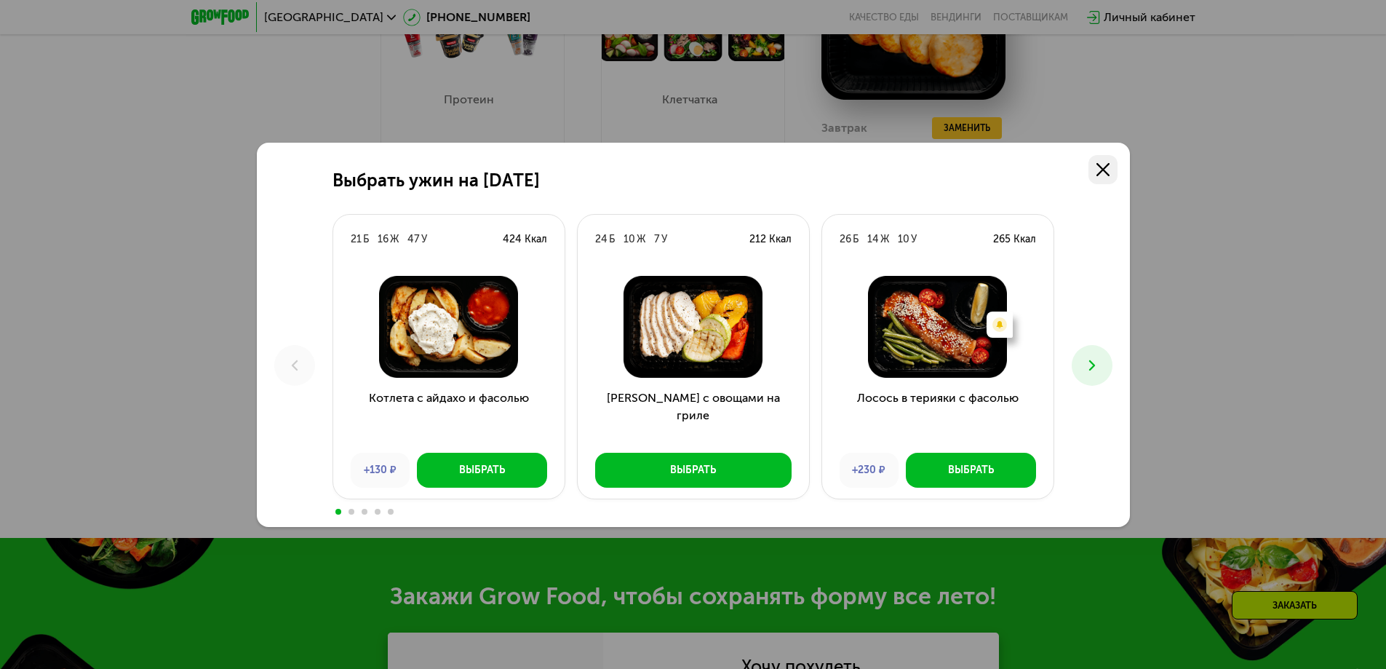
click at [1102, 174] on icon at bounding box center [1103, 169] width 13 height 13
